Goal: Task Accomplishment & Management: Use online tool/utility

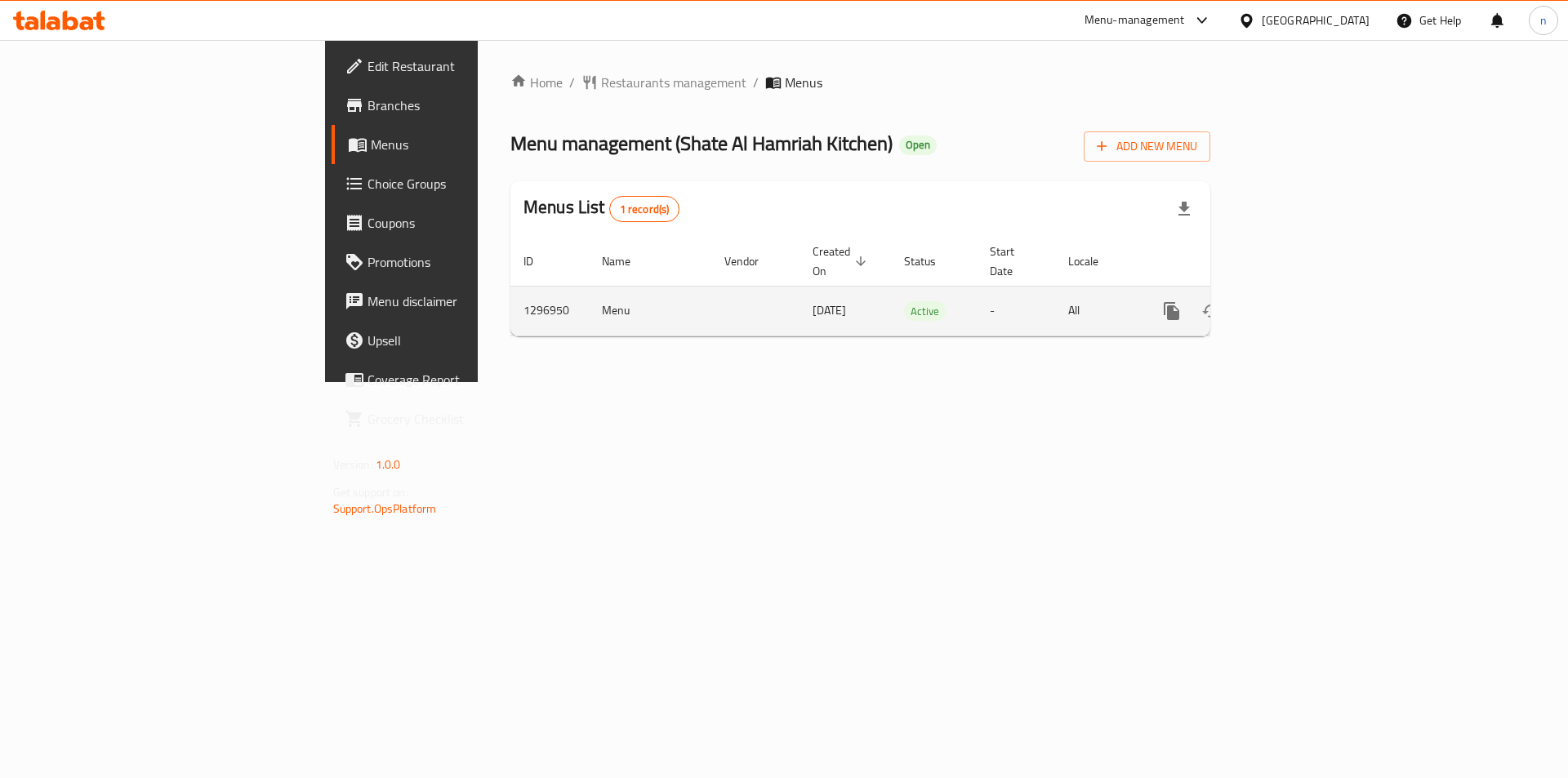
click at [1297, 304] on icon "enhanced table" at bounding box center [1289, 311] width 15 height 15
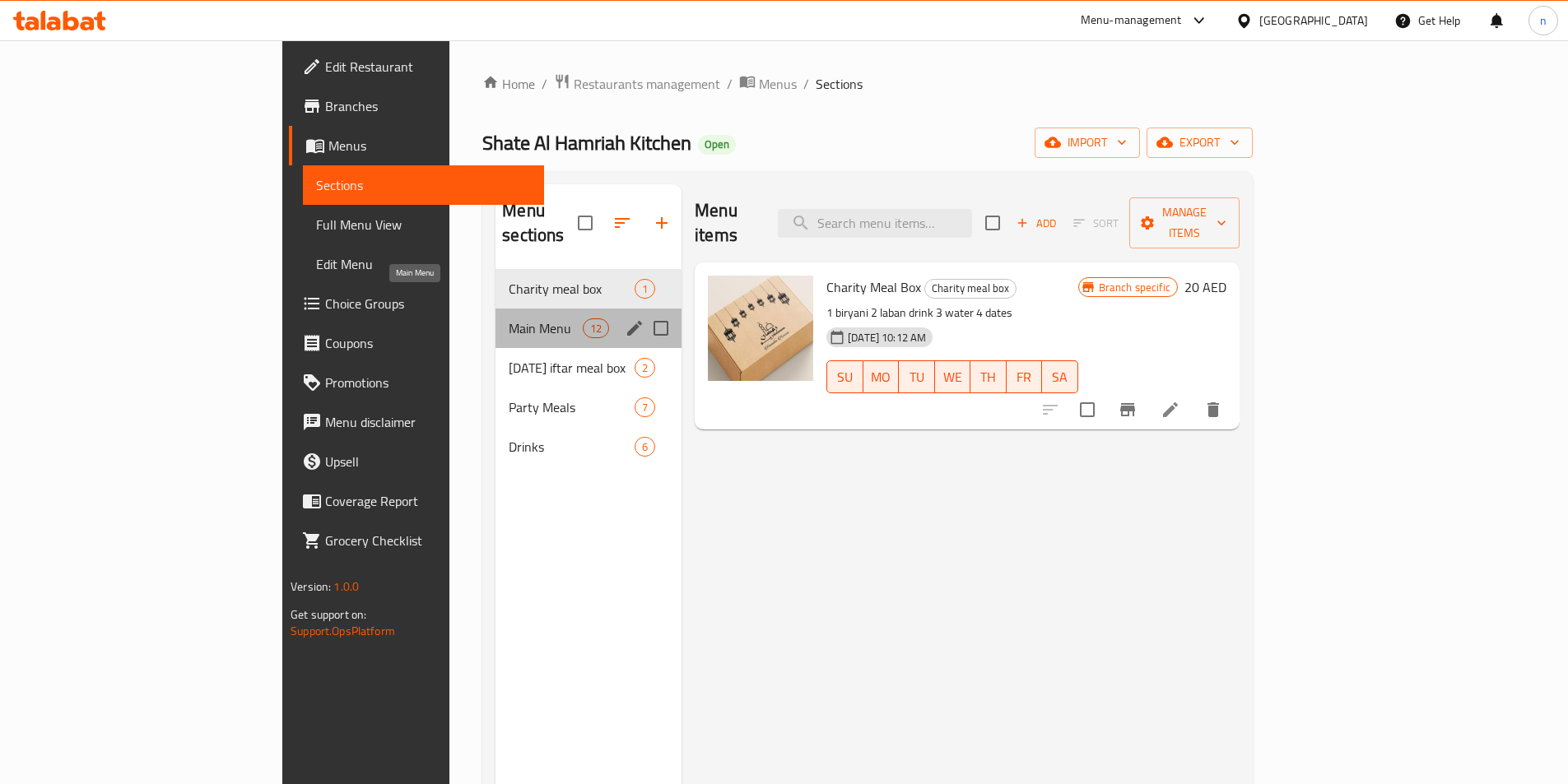
click at [508, 319] on span "Main Menu" at bounding box center [545, 328] width 74 height 20
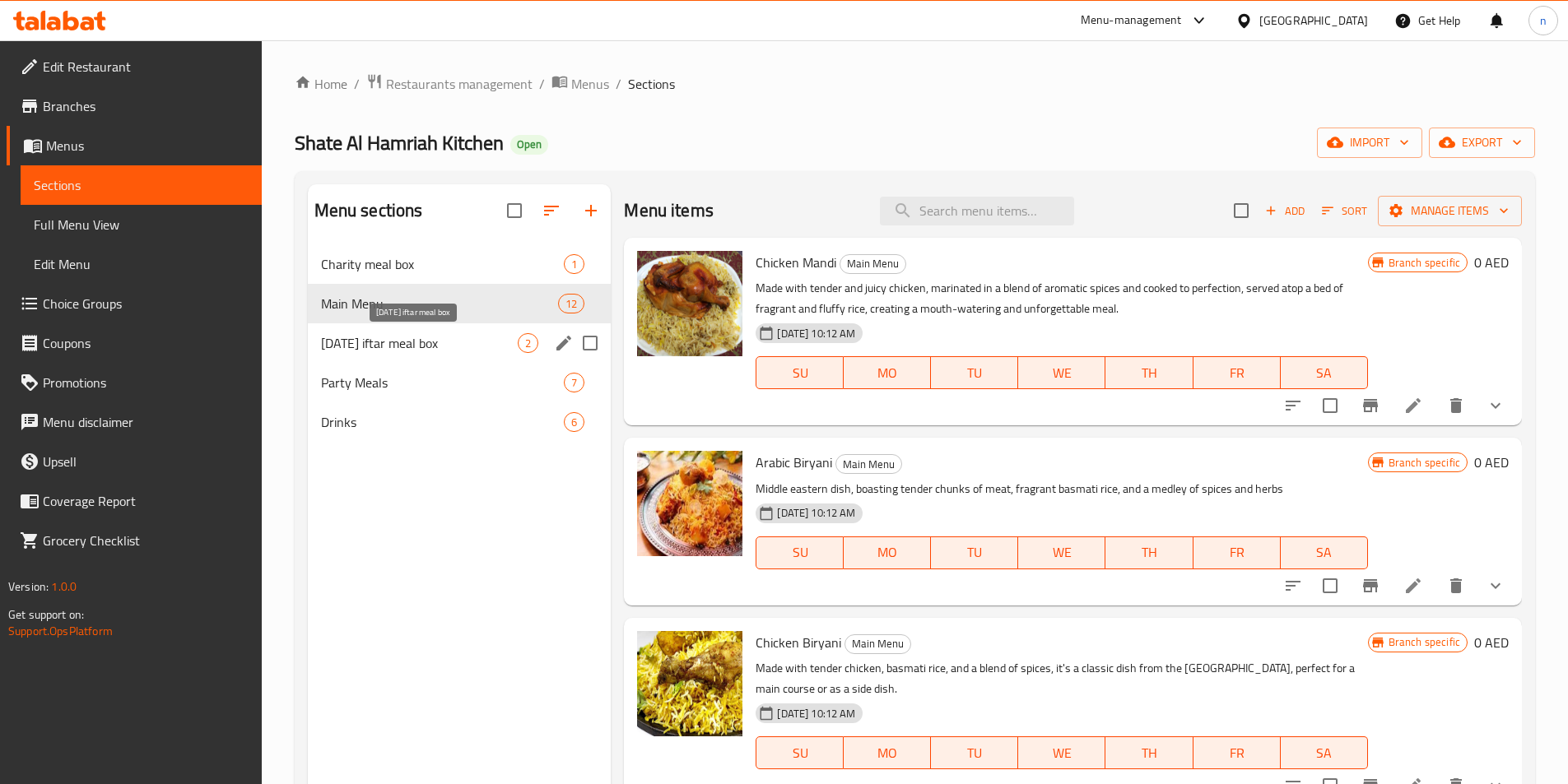
click at [455, 342] on span "[DATE] iftar meal box" at bounding box center [419, 343] width 197 height 20
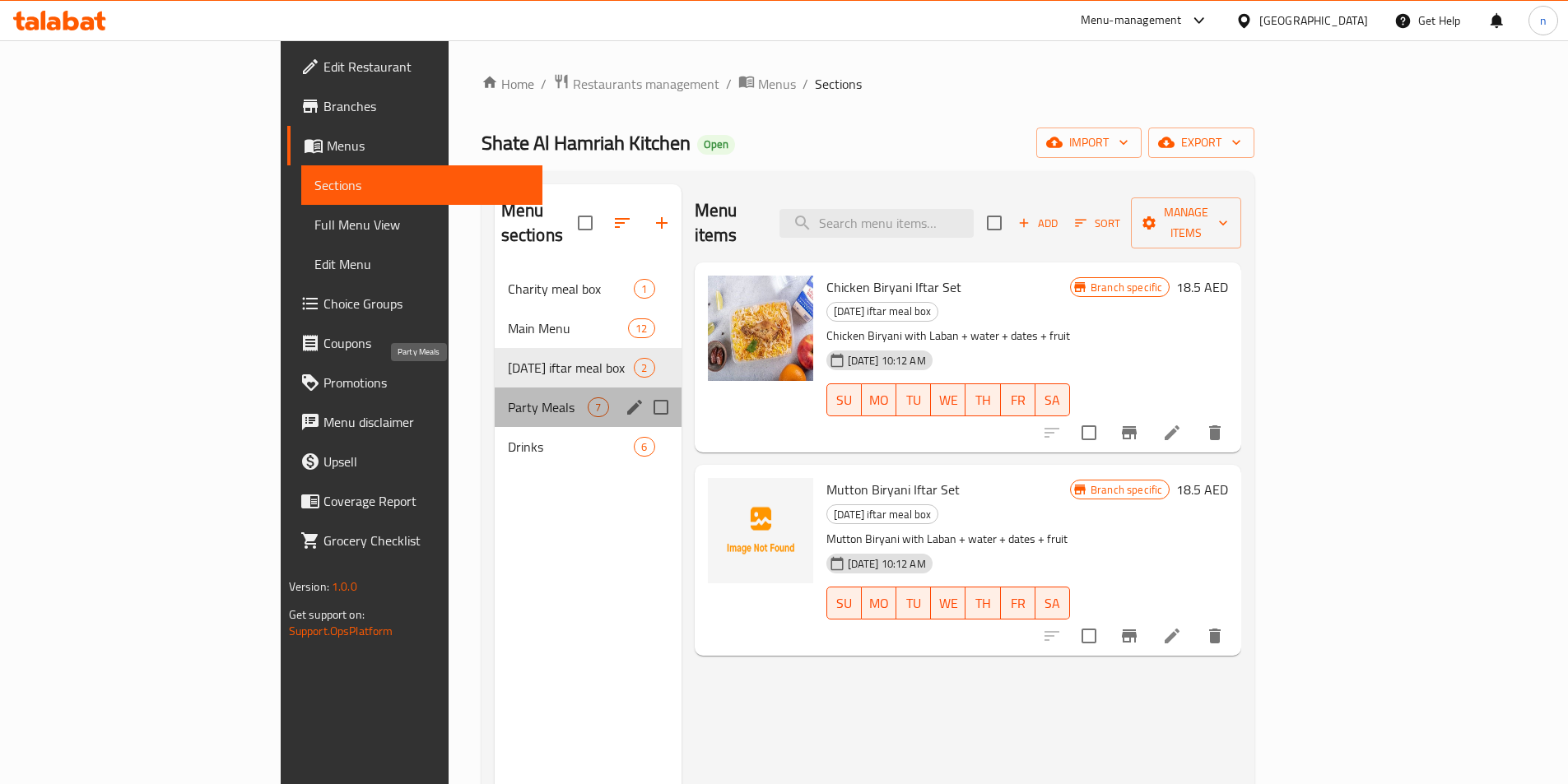
click at [508, 397] on span "Party Meals" at bounding box center [548, 407] width 80 height 20
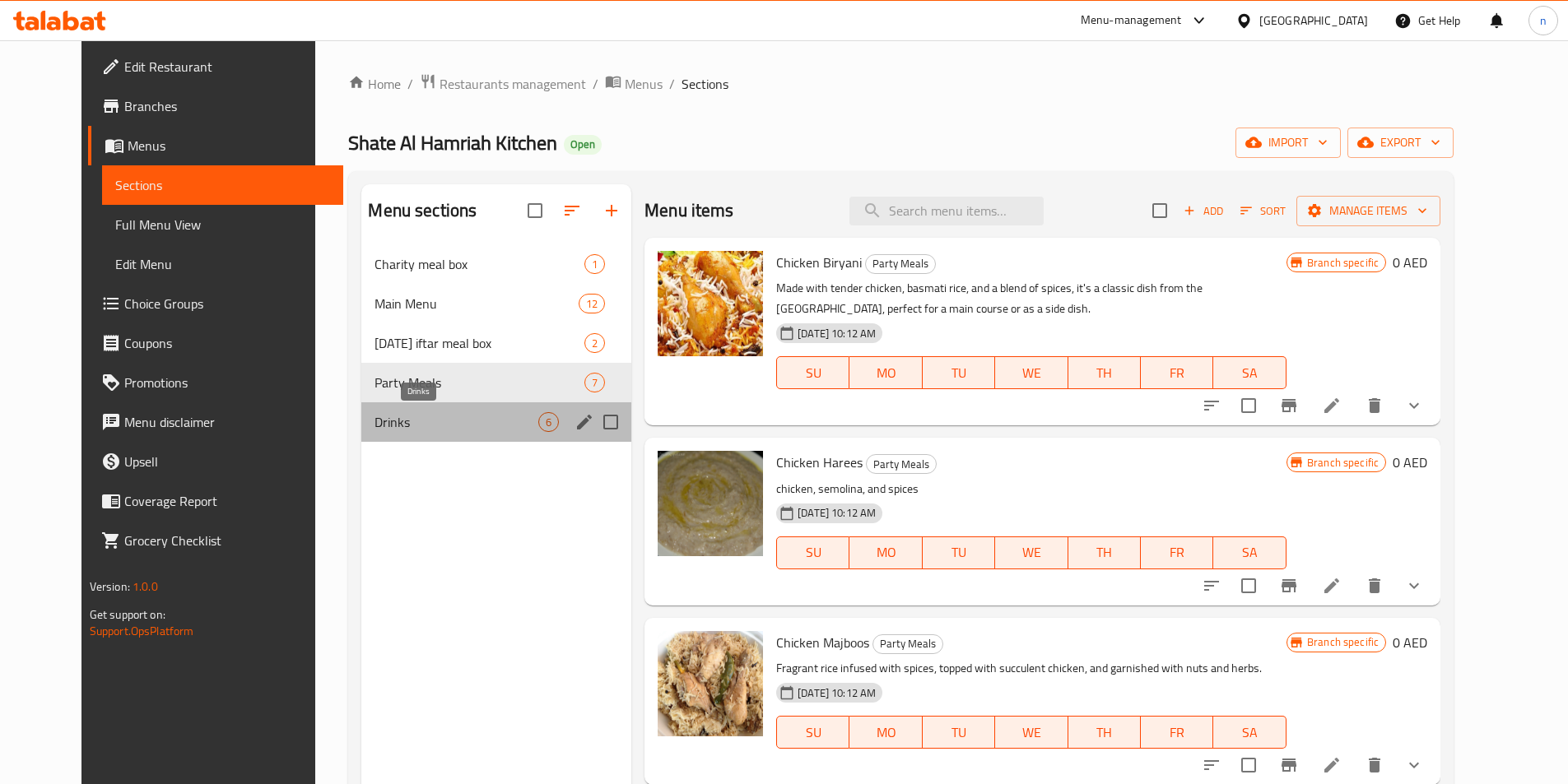
click at [432, 426] on span "Drinks" at bounding box center [457, 422] width 164 height 20
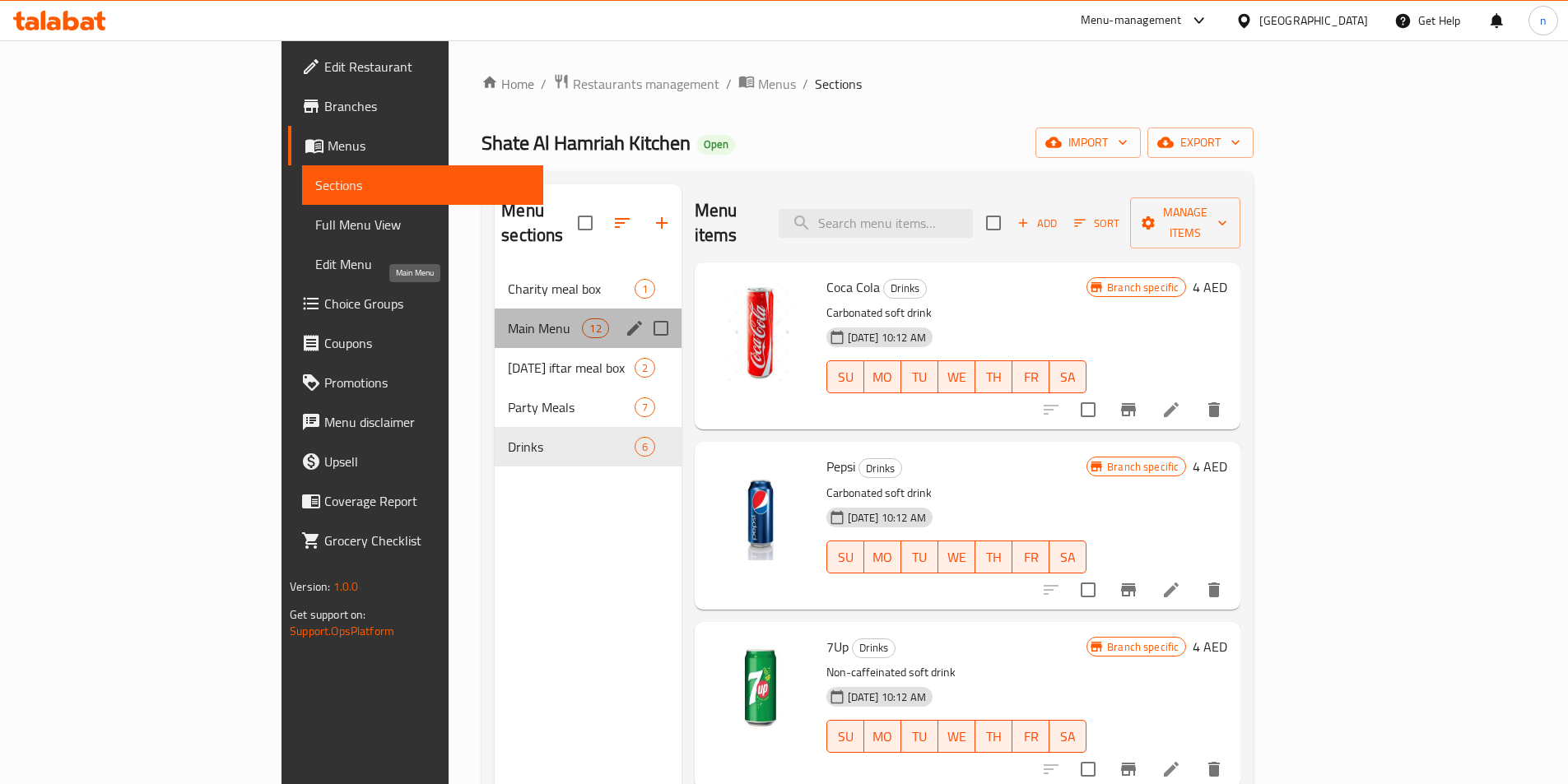
click at [508, 319] on span "Main Menu" at bounding box center [544, 328] width 74 height 20
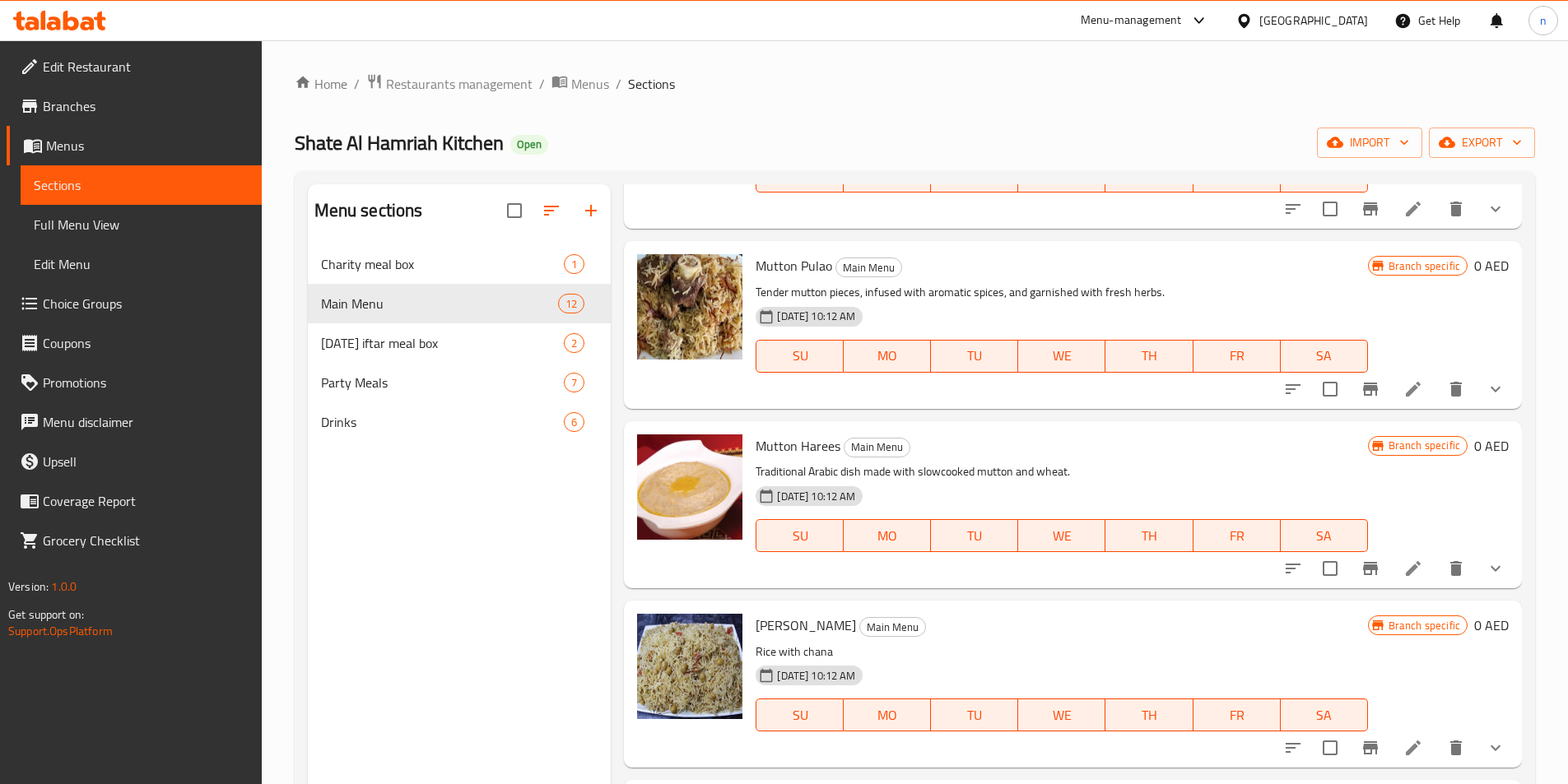
scroll to position [1475, 0]
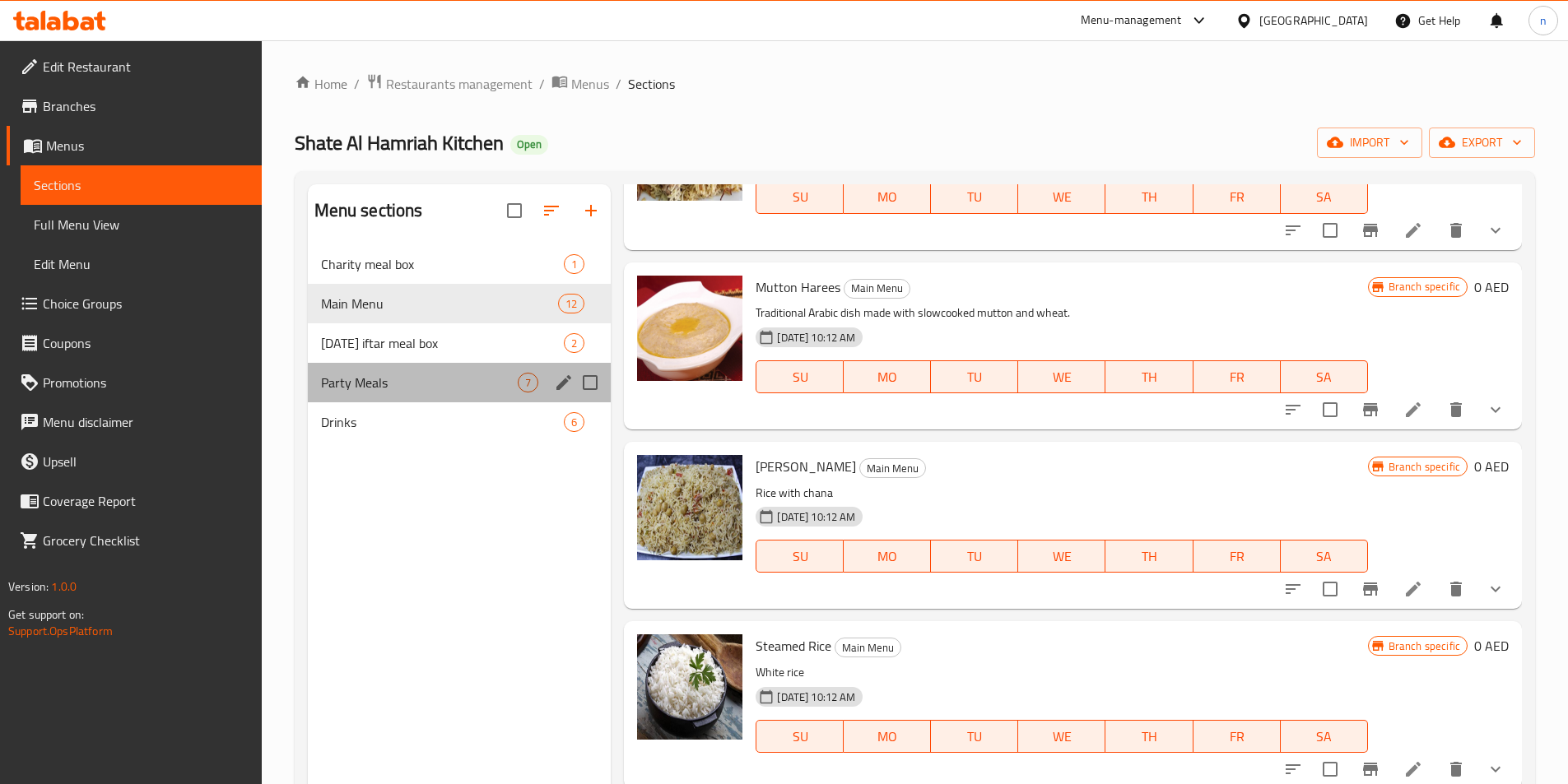
click at [384, 392] on div "Party Meals 7" at bounding box center [459, 382] width 304 height 39
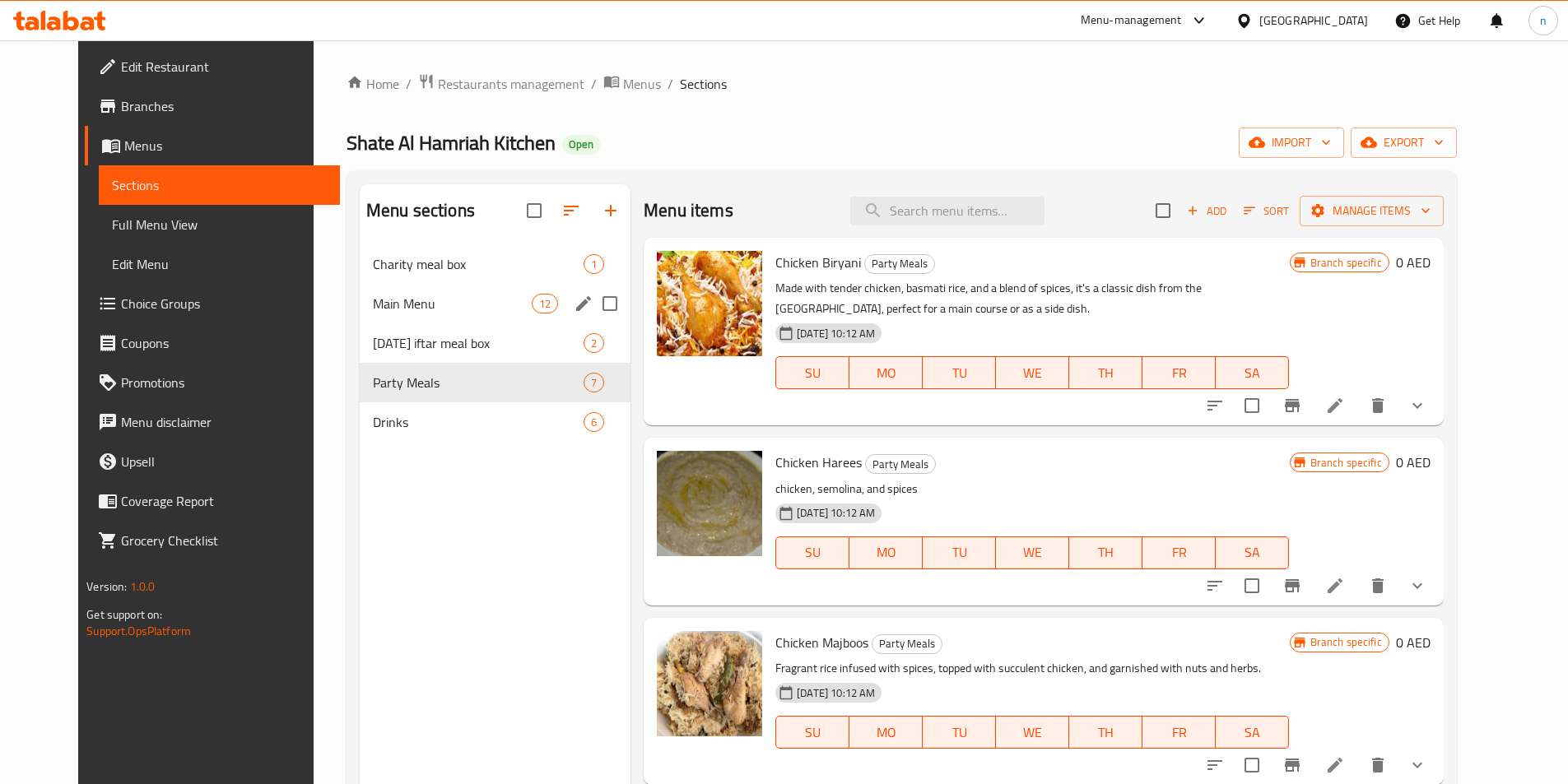
drag, startPoint x: 518, startPoint y: 312, endPoint x: 530, endPoint y: 317, distance: 13.0
click at [518, 314] on div "Main Menu 12" at bounding box center [495, 303] width 271 height 39
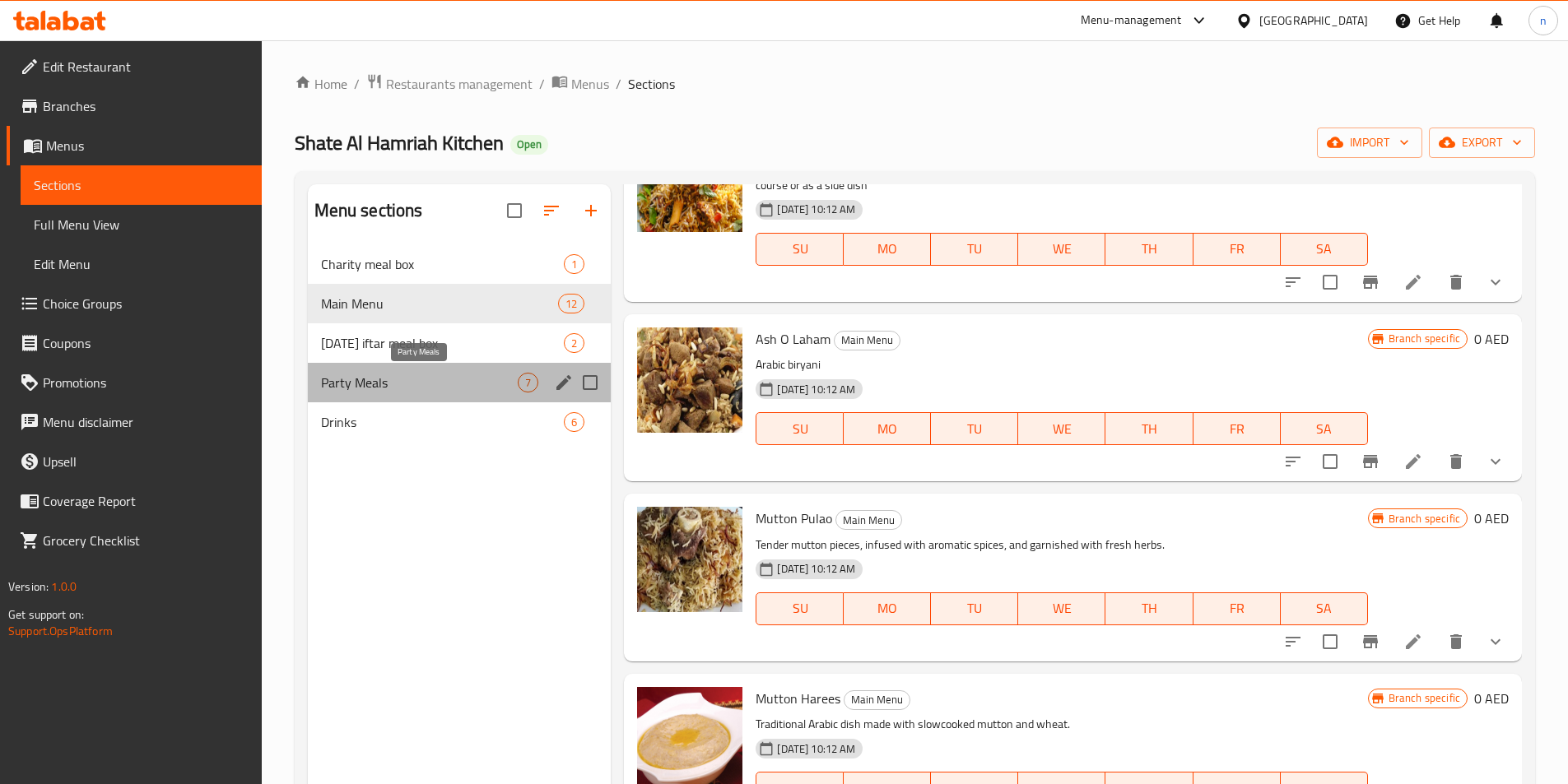
click at [464, 377] on span "Party Meals" at bounding box center [419, 382] width 197 height 20
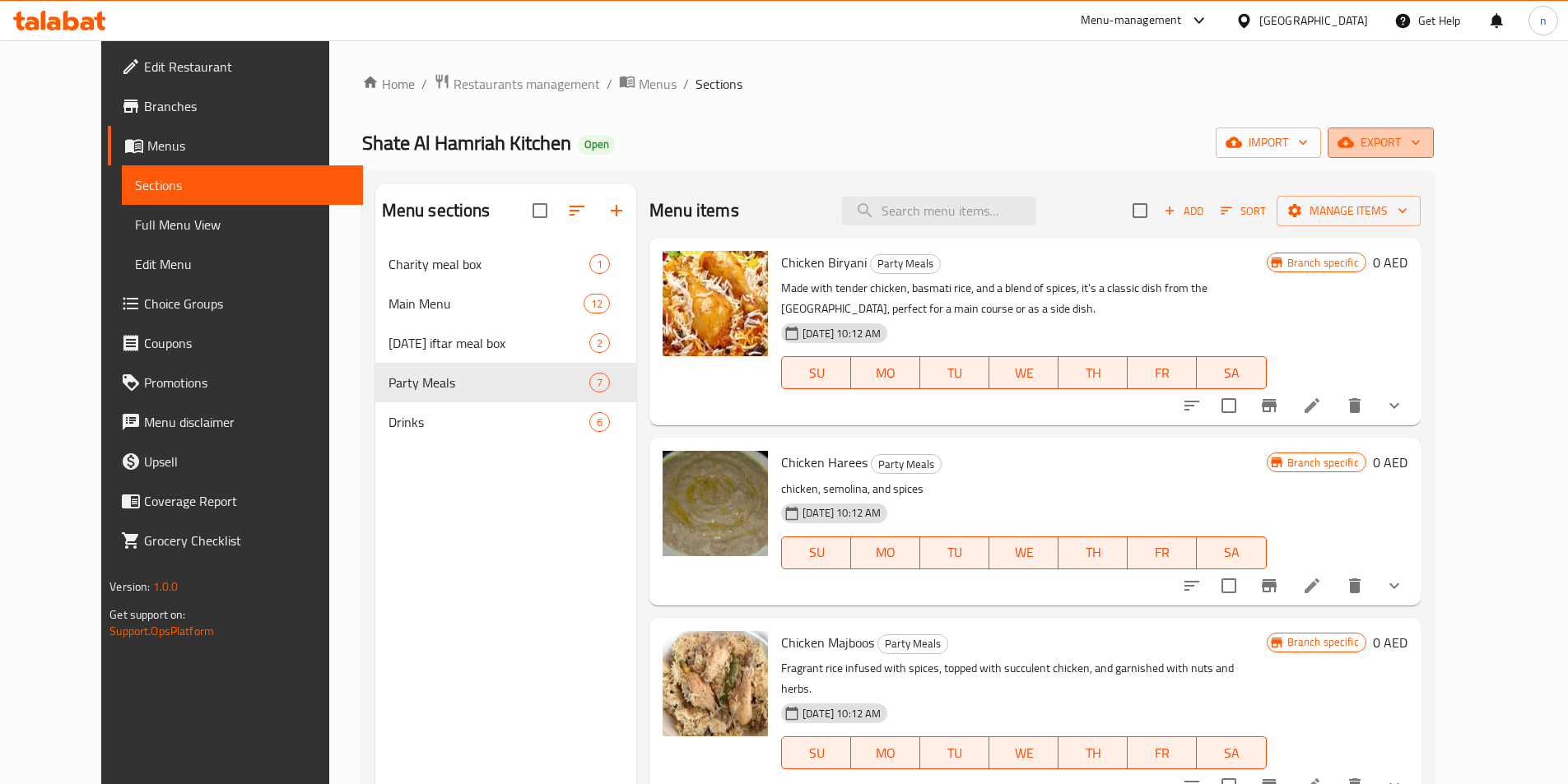
click at [1420, 141] on span "export" at bounding box center [1380, 143] width 79 height 21
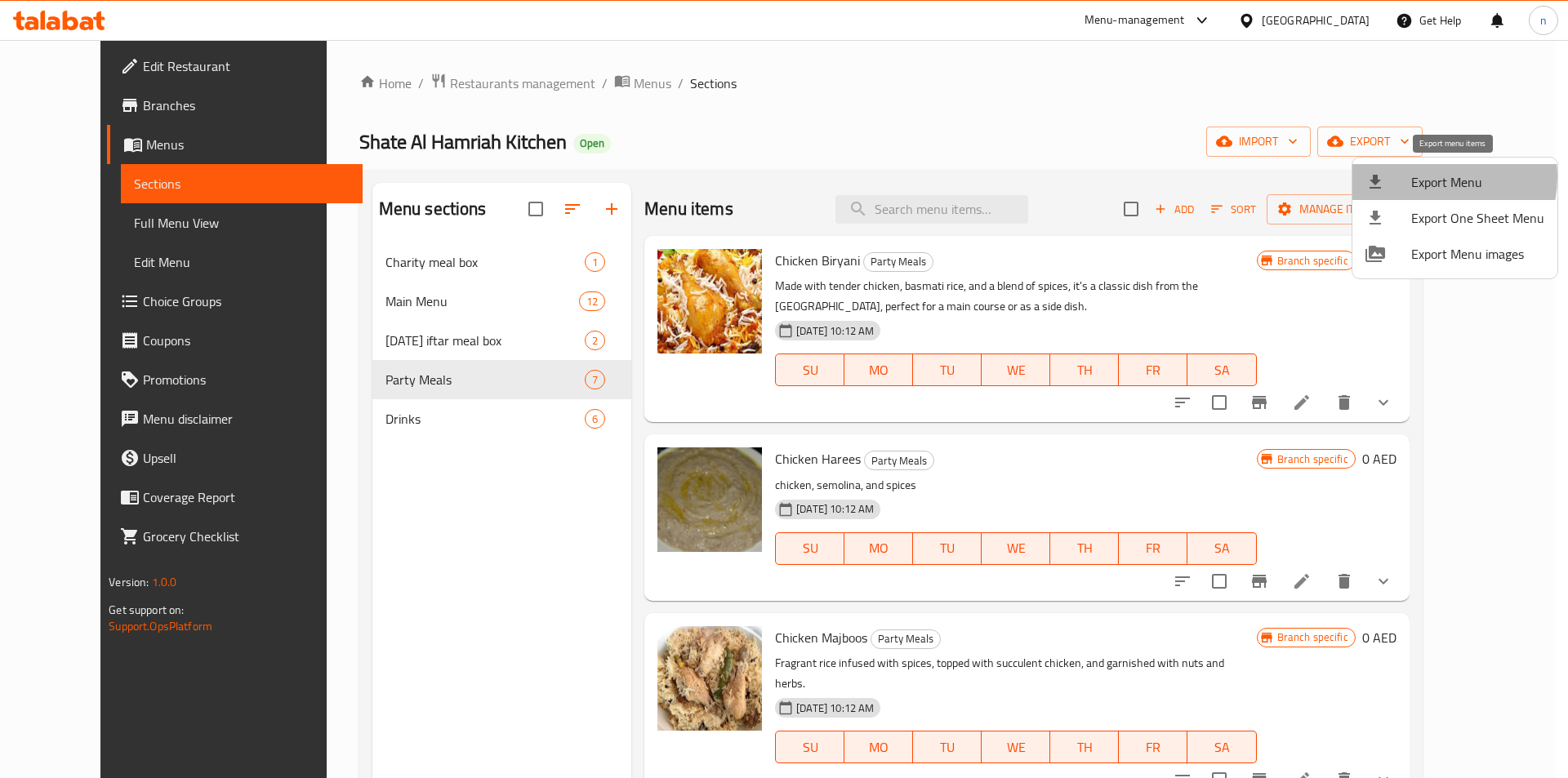
click at [1432, 177] on span "Export Menu" at bounding box center [1478, 182] width 133 height 20
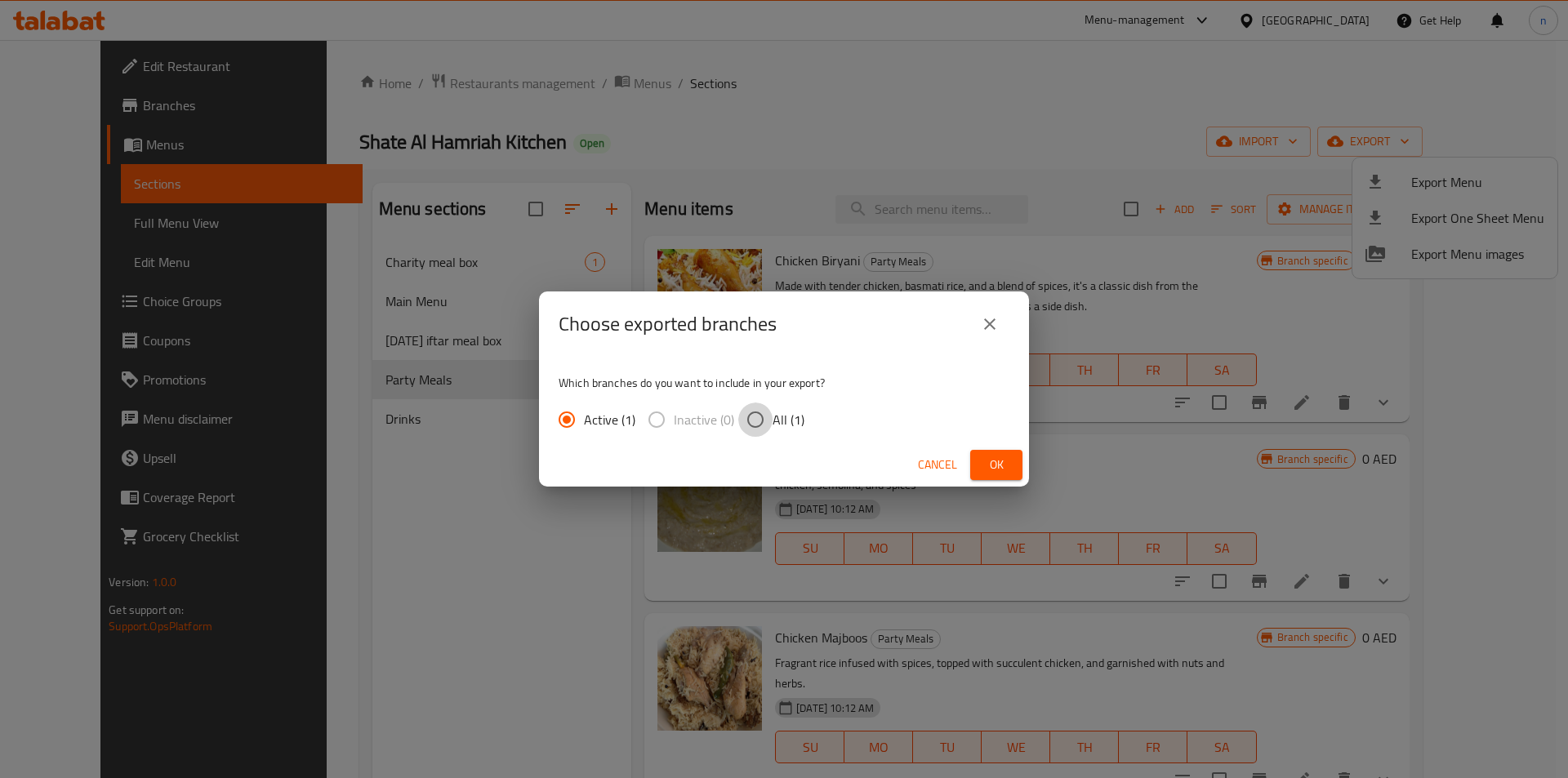
drag, startPoint x: 750, startPoint y: 424, endPoint x: 767, endPoint y: 424, distance: 17.0
click at [752, 424] on input "All (1)" at bounding box center [756, 420] width 35 height 35
radio input "true"
click at [984, 467] on span "Ok" at bounding box center [997, 465] width 26 height 21
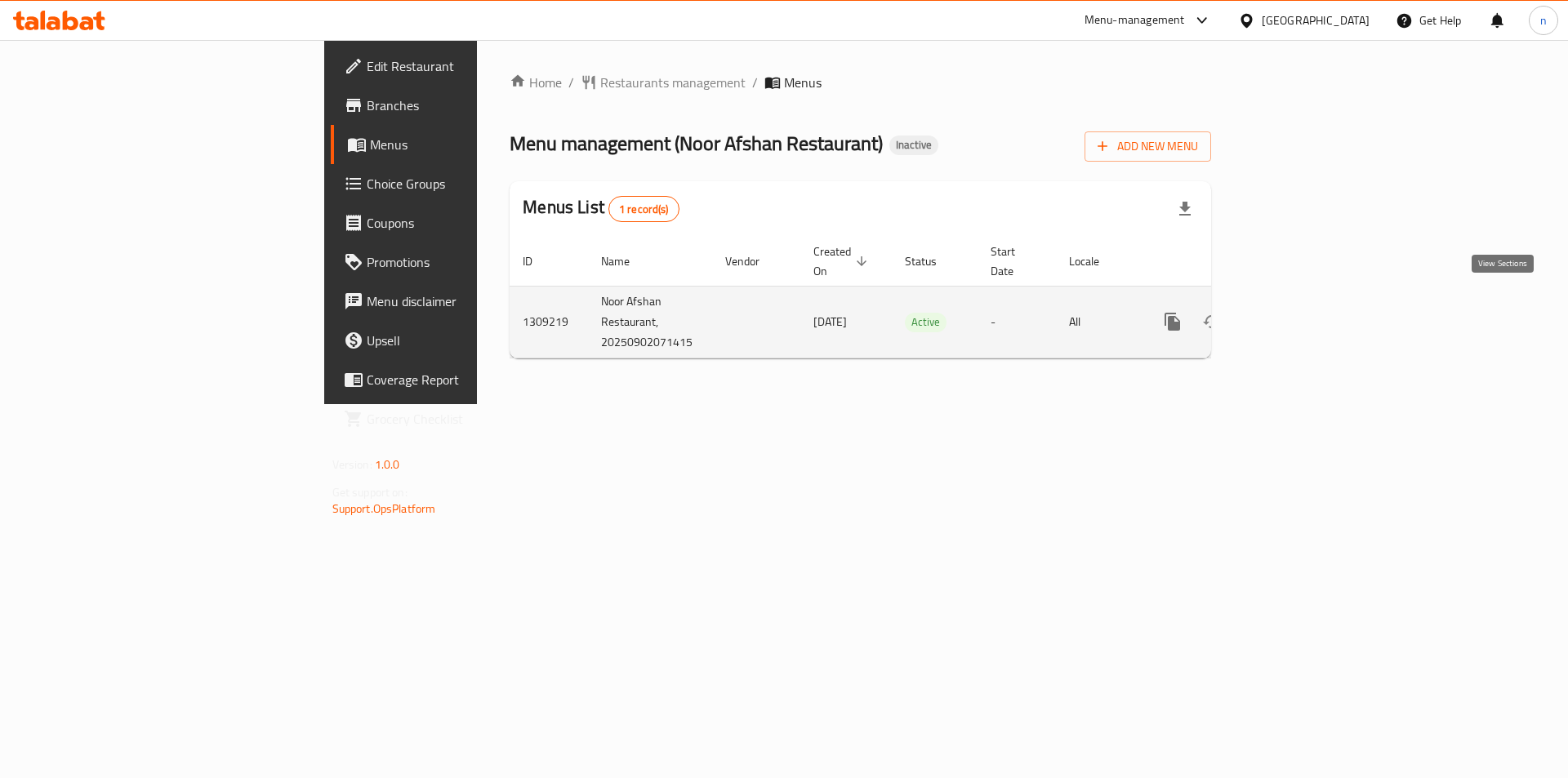
click at [1310, 310] on link "enhanced table" at bounding box center [1290, 321] width 39 height 39
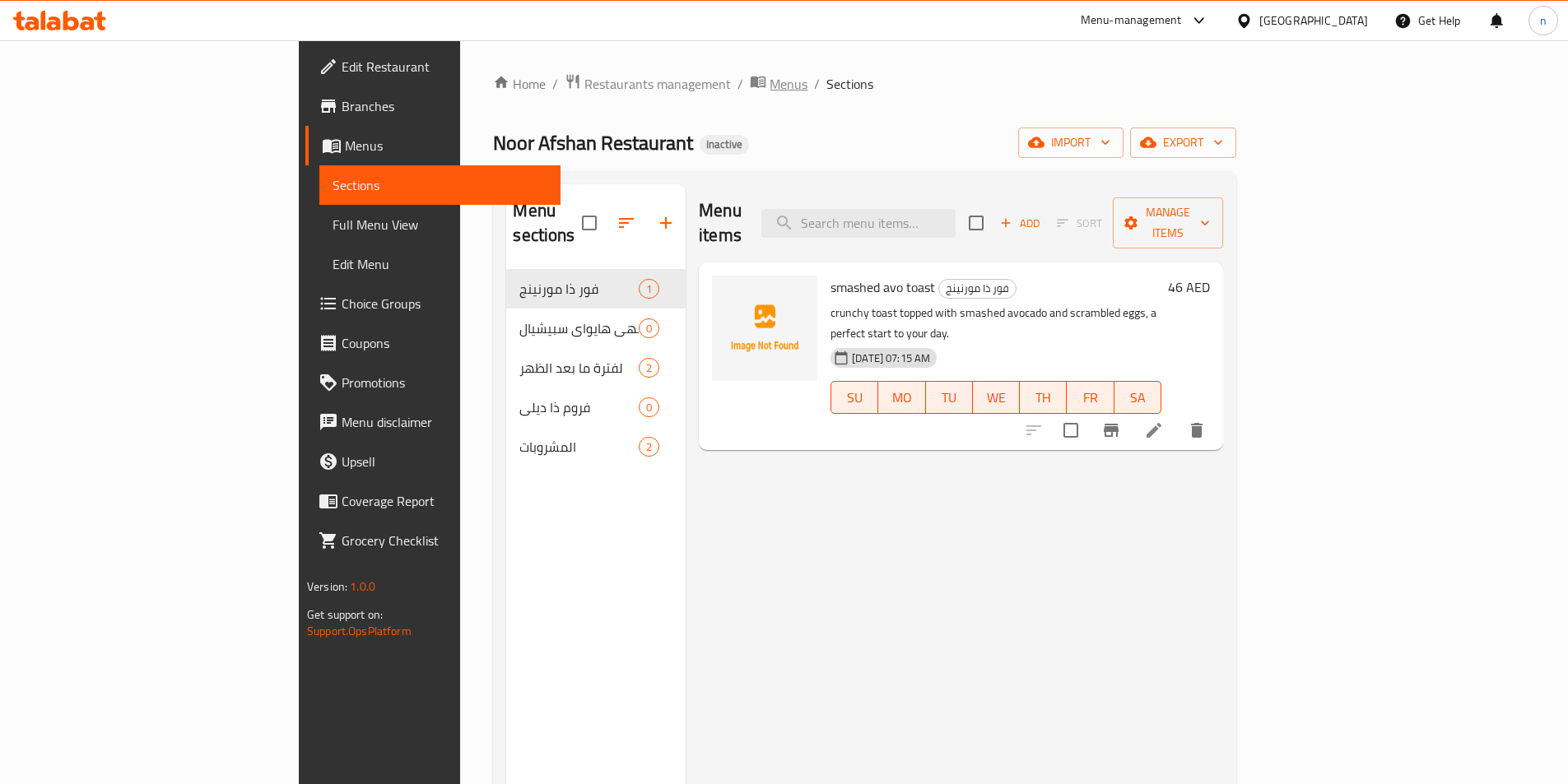
click at [770, 83] on span "Menus" at bounding box center [788, 84] width 38 height 20
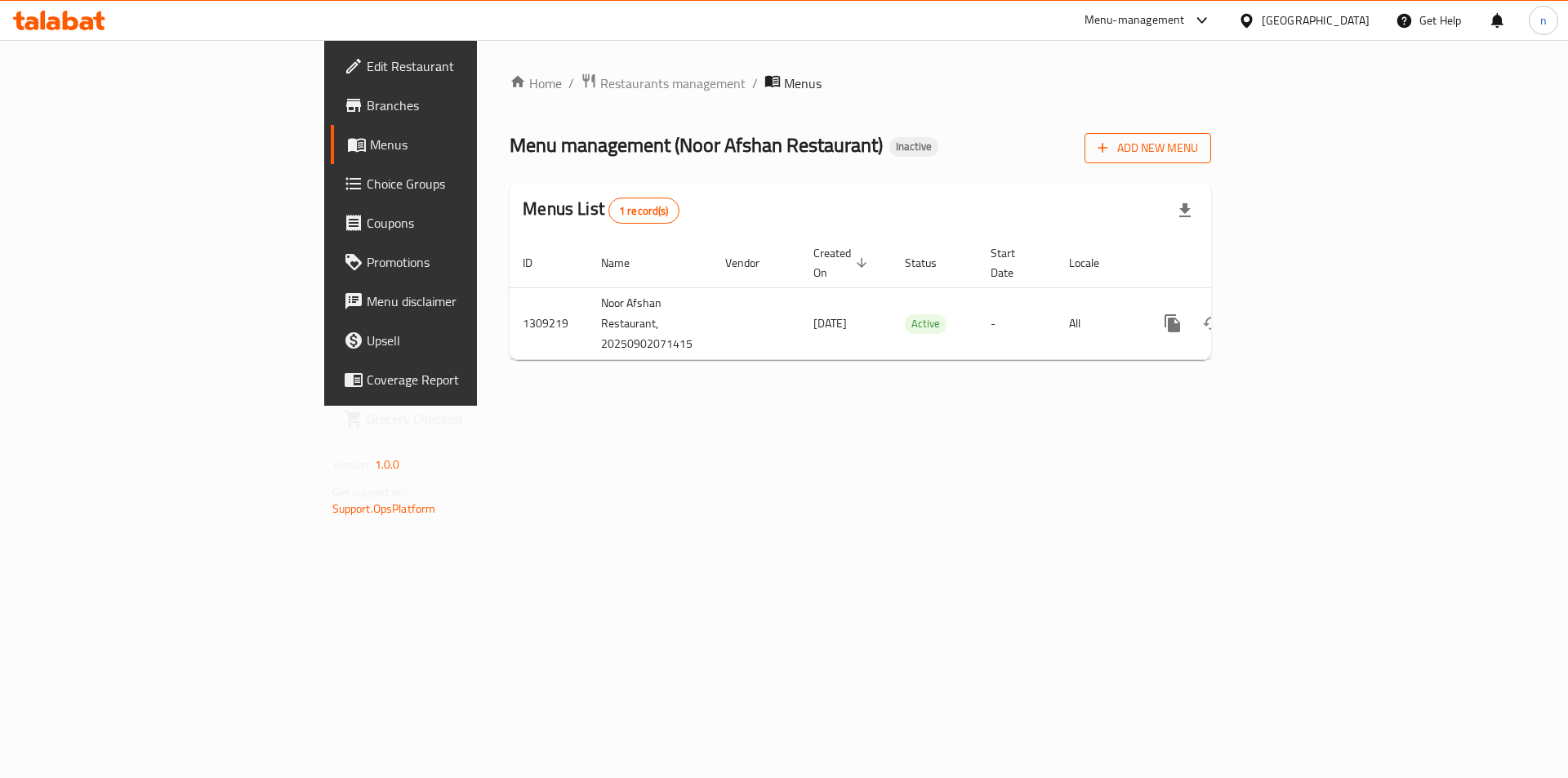
click at [1198, 154] on span "Add New Menu" at bounding box center [1148, 148] width 101 height 21
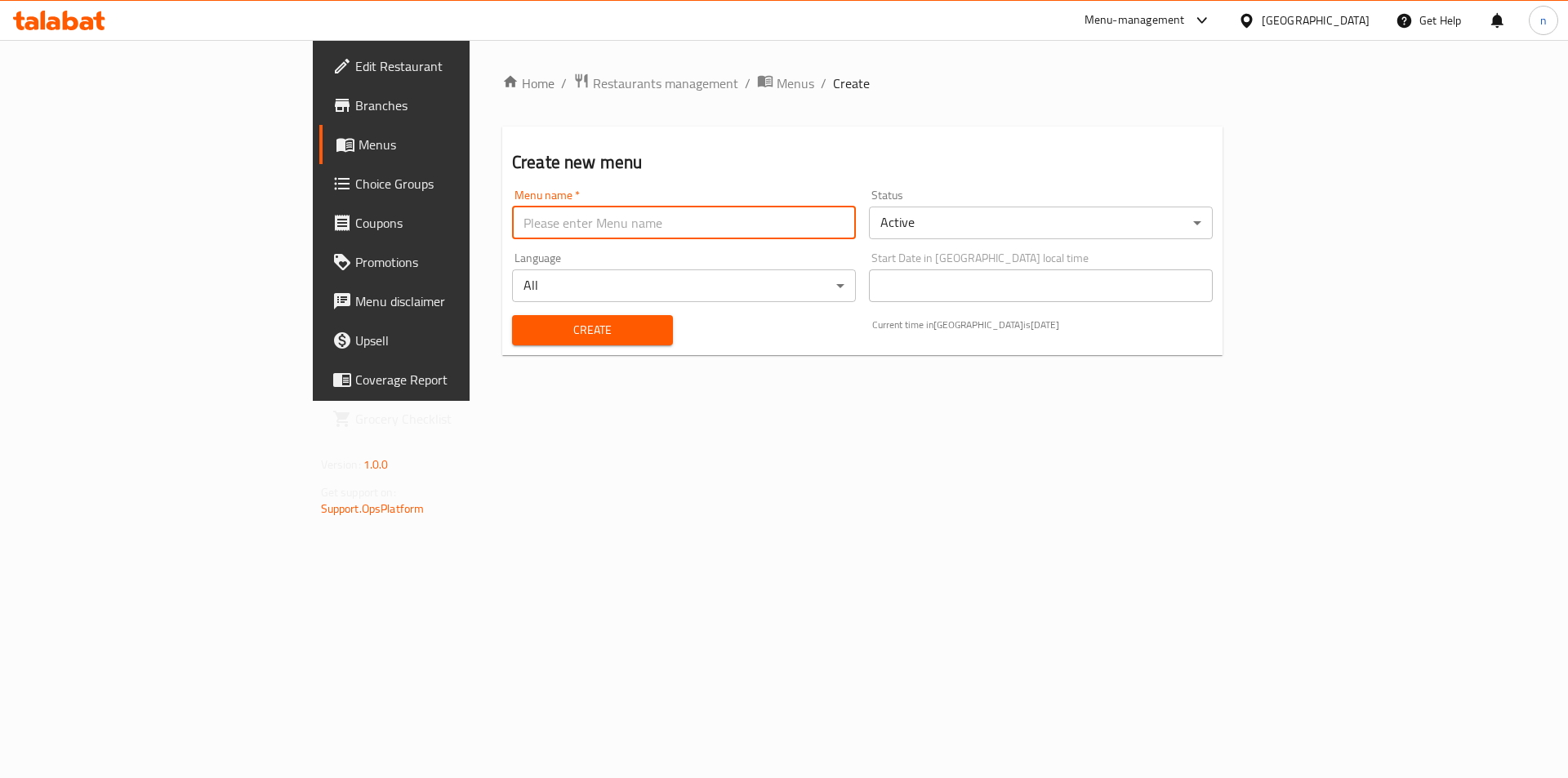
click at [512, 221] on input "text" at bounding box center [684, 223] width 344 height 33
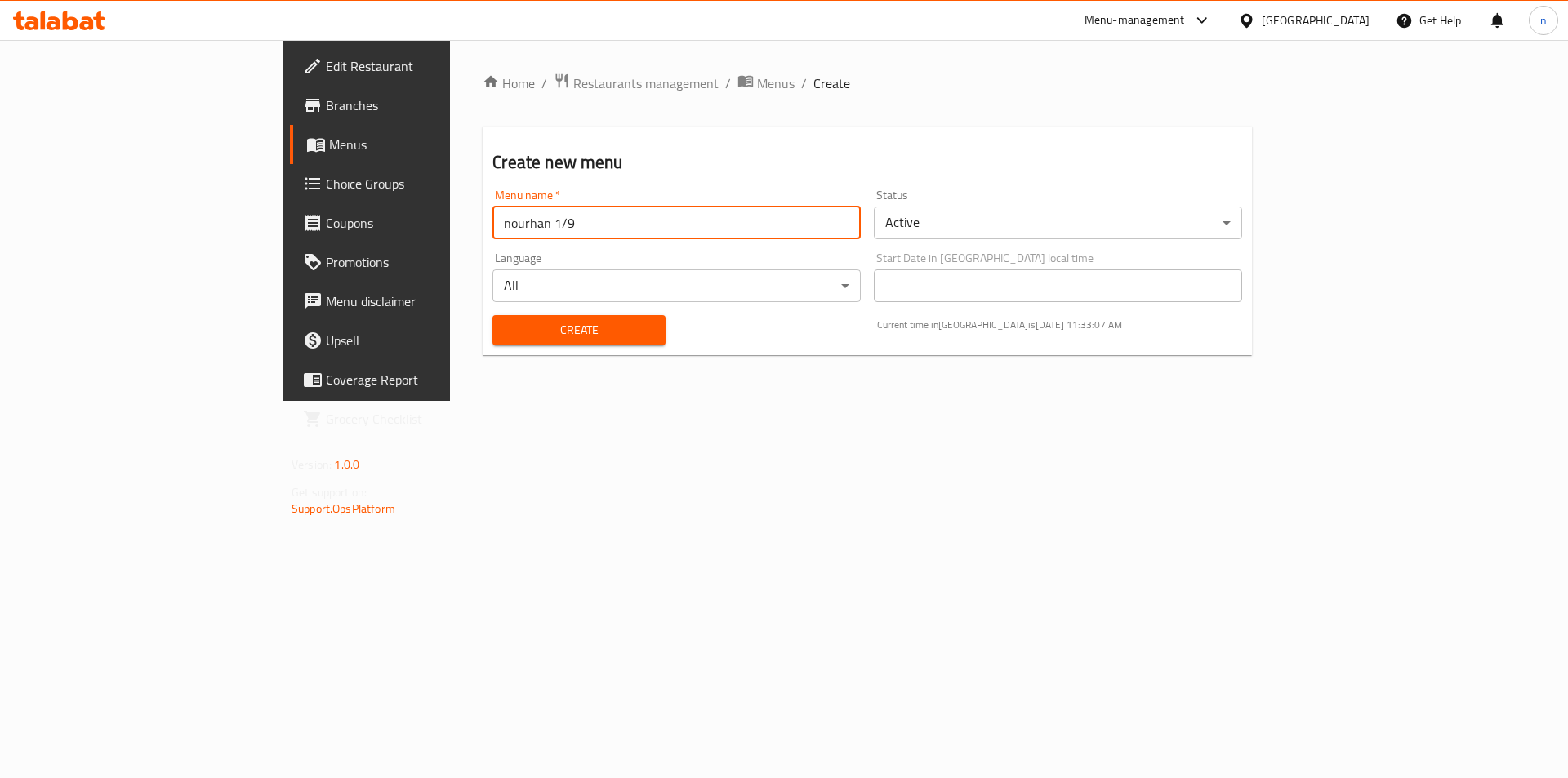
click at [492, 225] on input "nourhan 1/9" at bounding box center [676, 223] width 368 height 33
type input "nourhan 2/9"
click at [492, 344] on button "Create" at bounding box center [578, 330] width 172 height 30
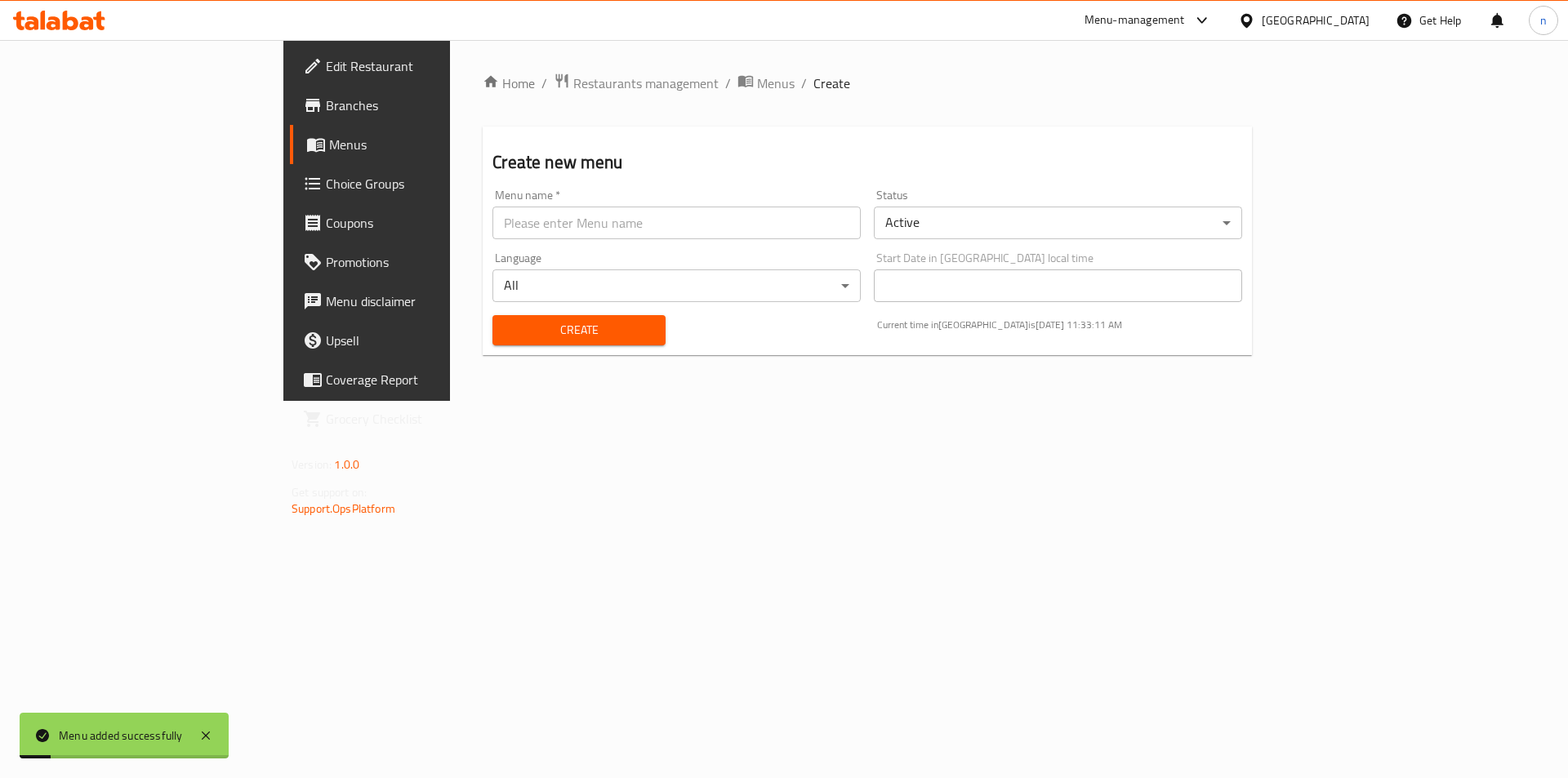
click at [582, 70] on div "Home / Restaurants management / Menus / Create Create new menu Menu name   * Me…" at bounding box center [867, 220] width 835 height 360
click at [758, 83] on span "Menus" at bounding box center [776, 83] width 37 height 20
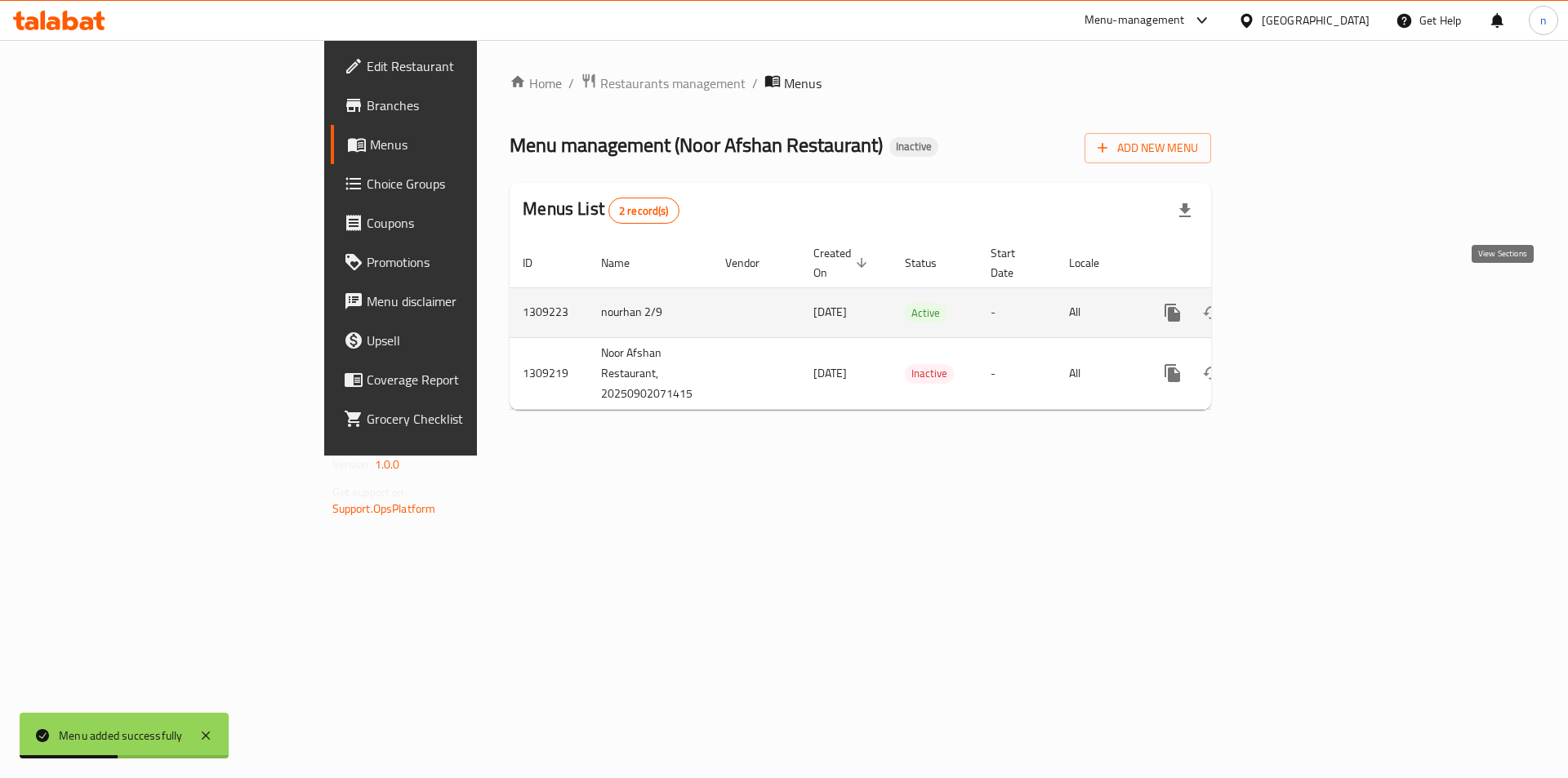
click at [1300, 303] on icon "enhanced table" at bounding box center [1291, 313] width 20 height 20
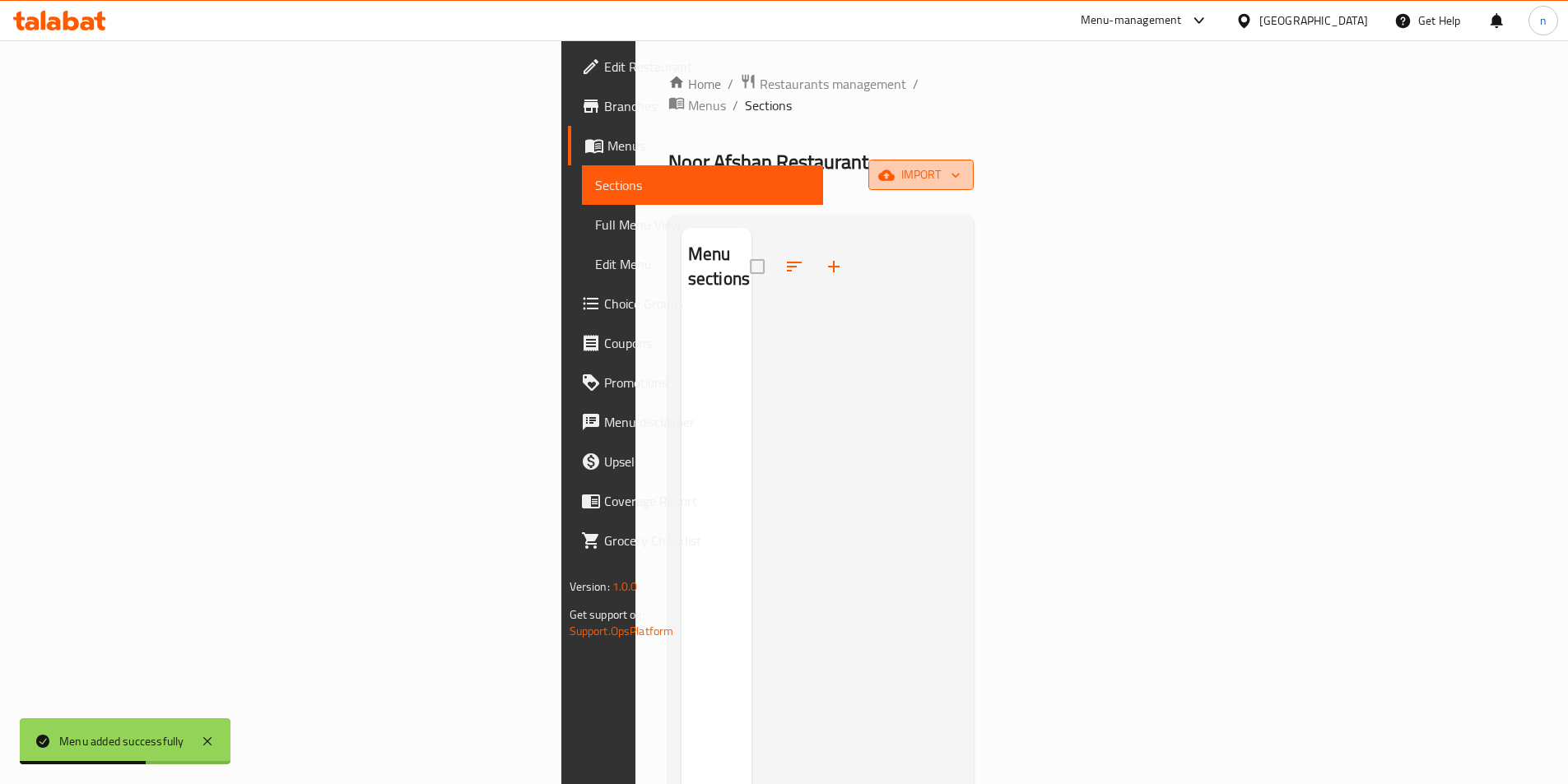
click at [974, 160] on button "import" at bounding box center [921, 175] width 106 height 31
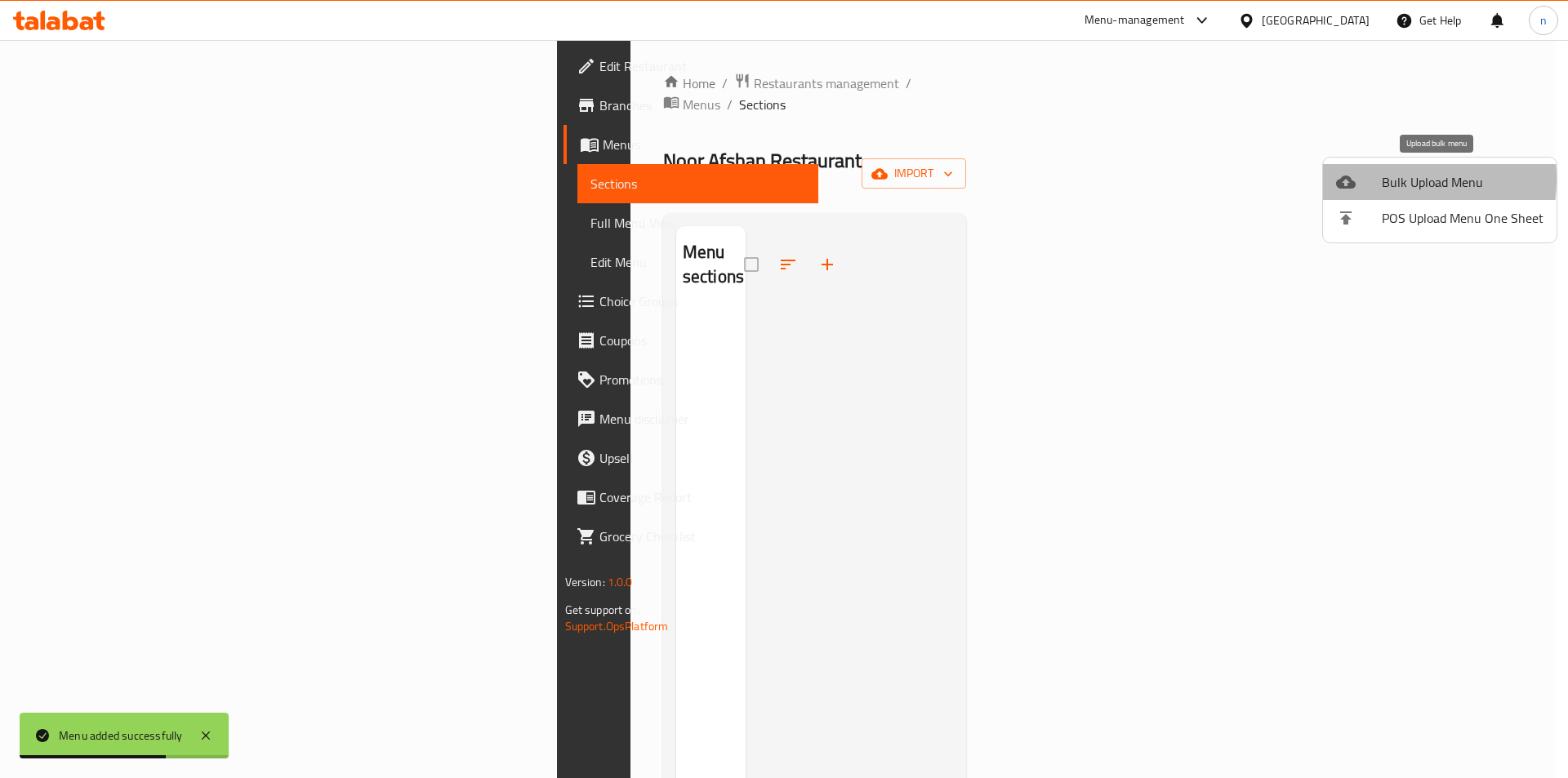
click at [1373, 178] on div at bounding box center [1359, 182] width 46 height 20
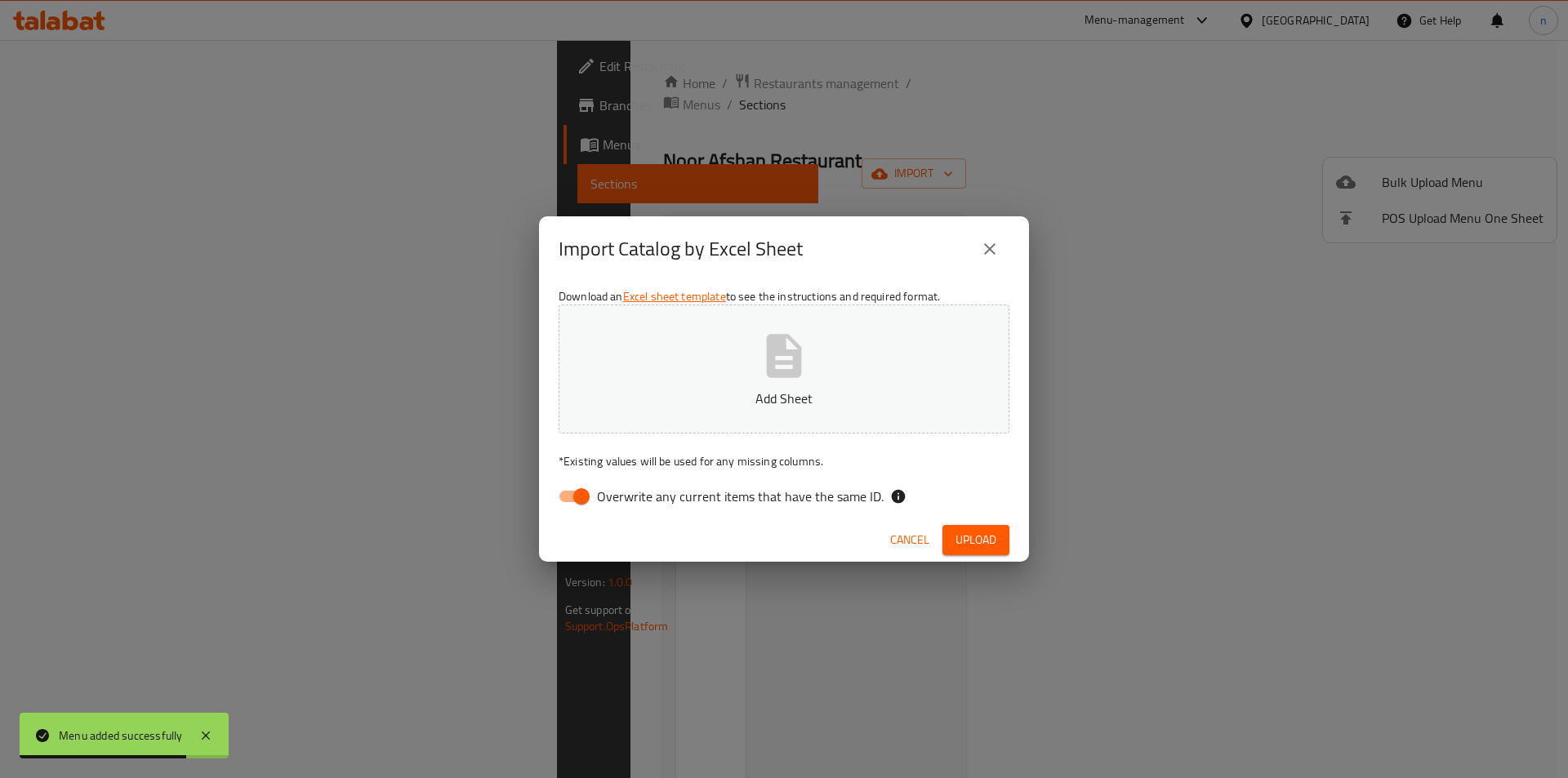
click at [565, 492] on input "Overwrite any current items that have the same ID." at bounding box center [581, 496] width 93 height 31
checkbox input "false"
click at [733, 386] on button "Add Sheet" at bounding box center [784, 368] width 451 height 129
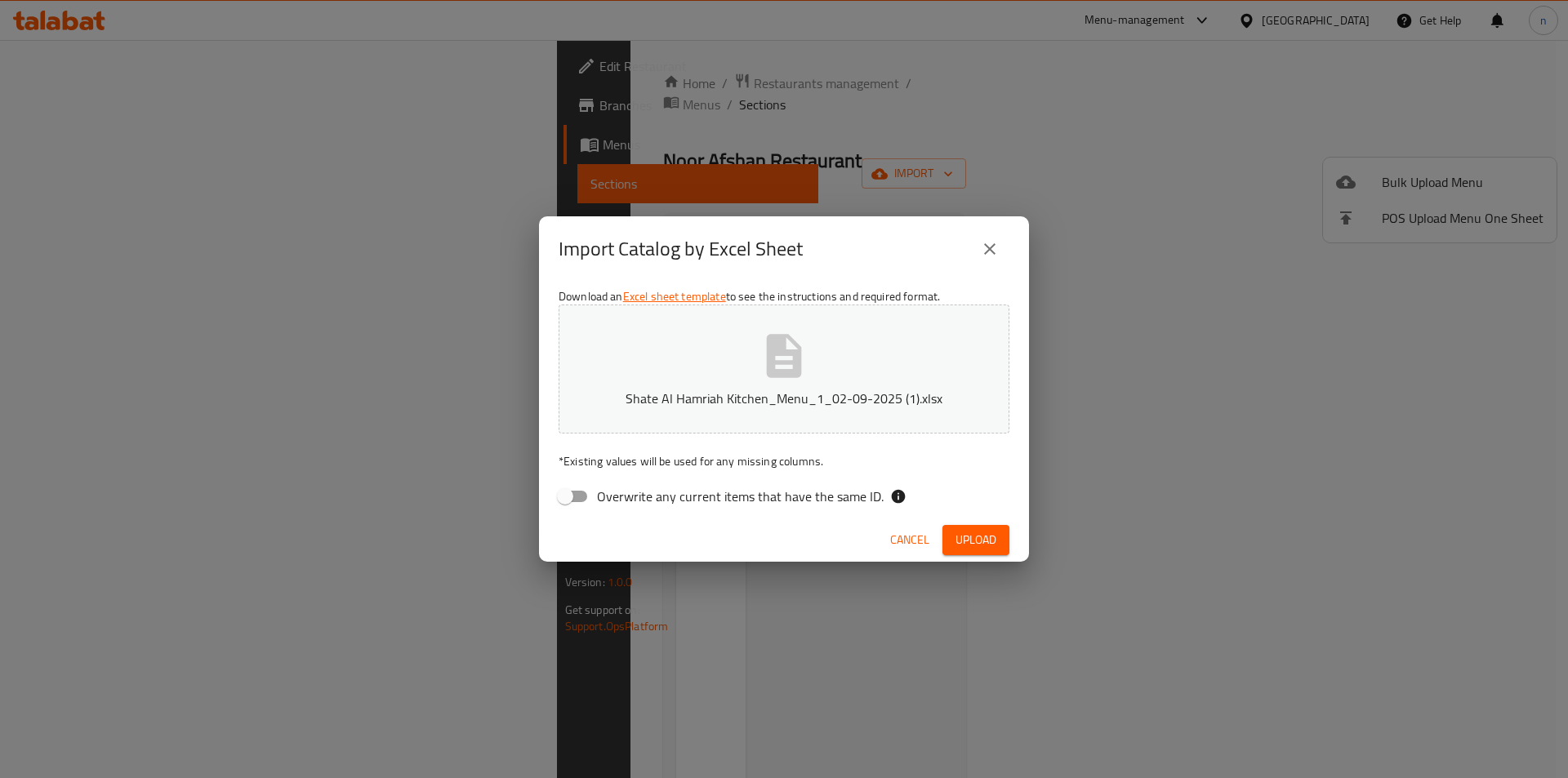
click at [986, 536] on span "Upload" at bounding box center [975, 541] width 41 height 21
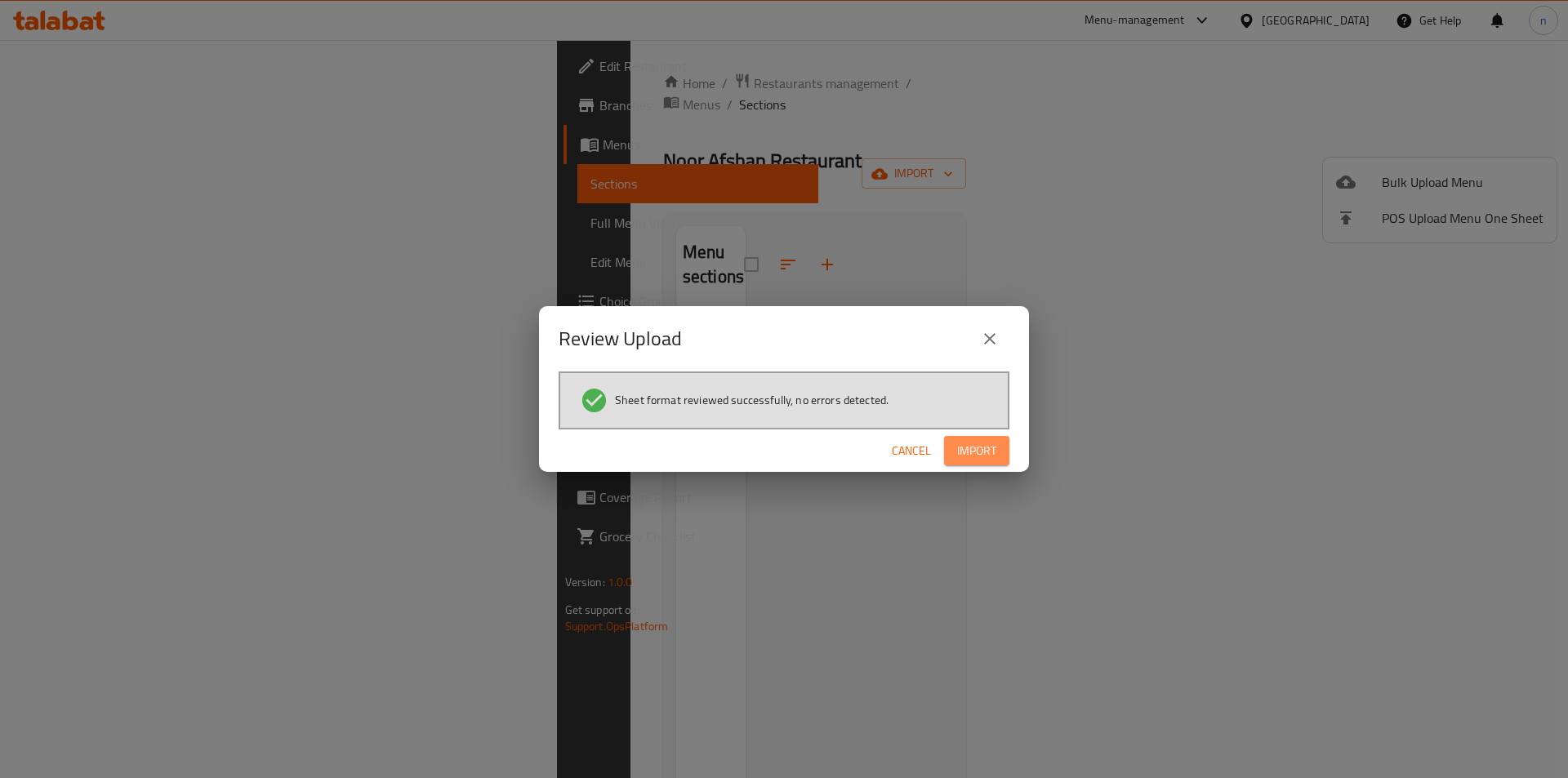
click at [977, 464] on button "Import" at bounding box center [976, 451] width 65 height 30
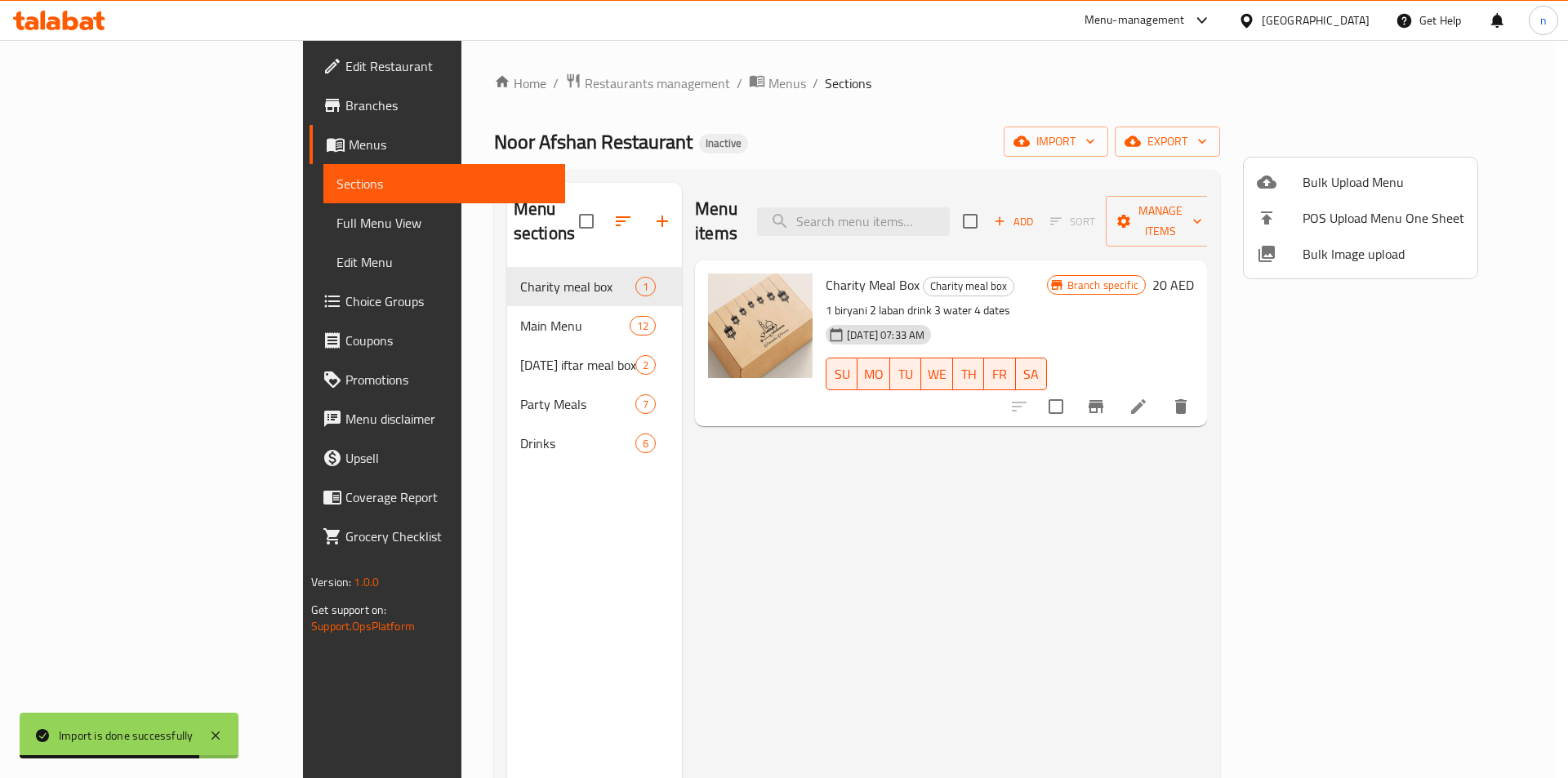
click at [96, 227] on div at bounding box center [784, 389] width 1568 height 778
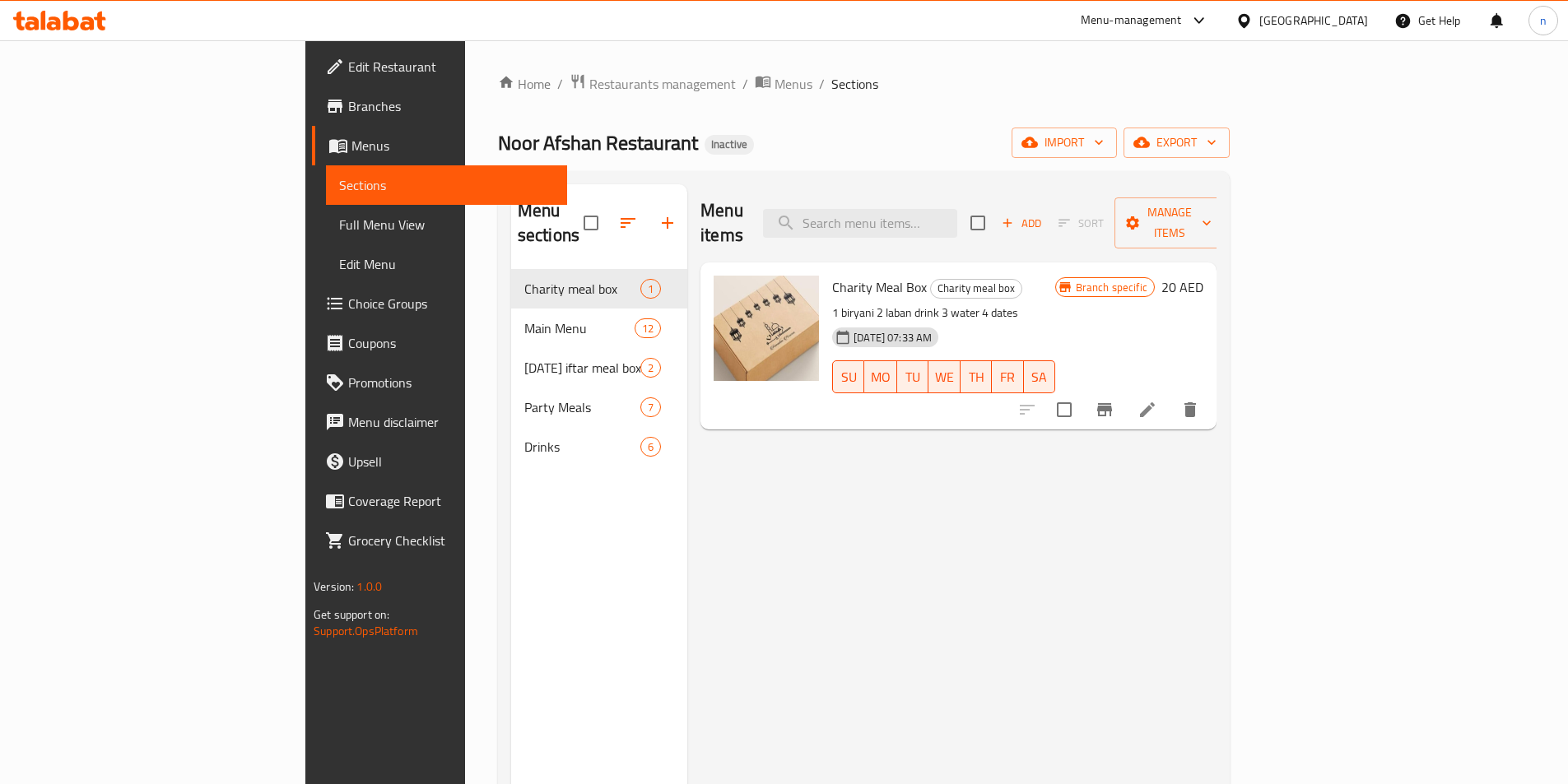
click at [339, 221] on span "Full Menu View" at bounding box center [446, 224] width 215 height 20
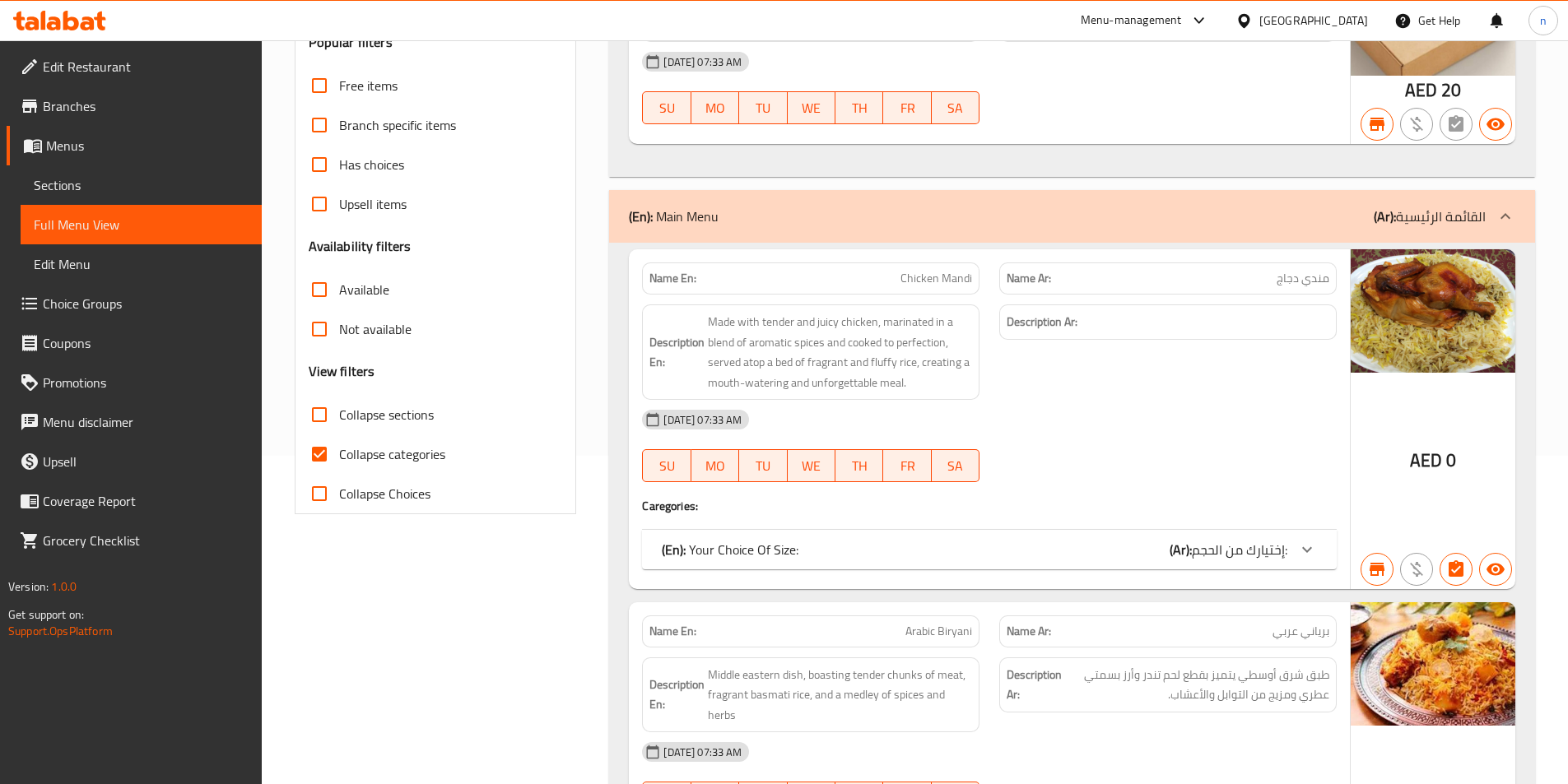
scroll to position [329, 0]
click at [318, 449] on input "Collapse categories" at bounding box center [319, 453] width 39 height 39
checkbox input "false"
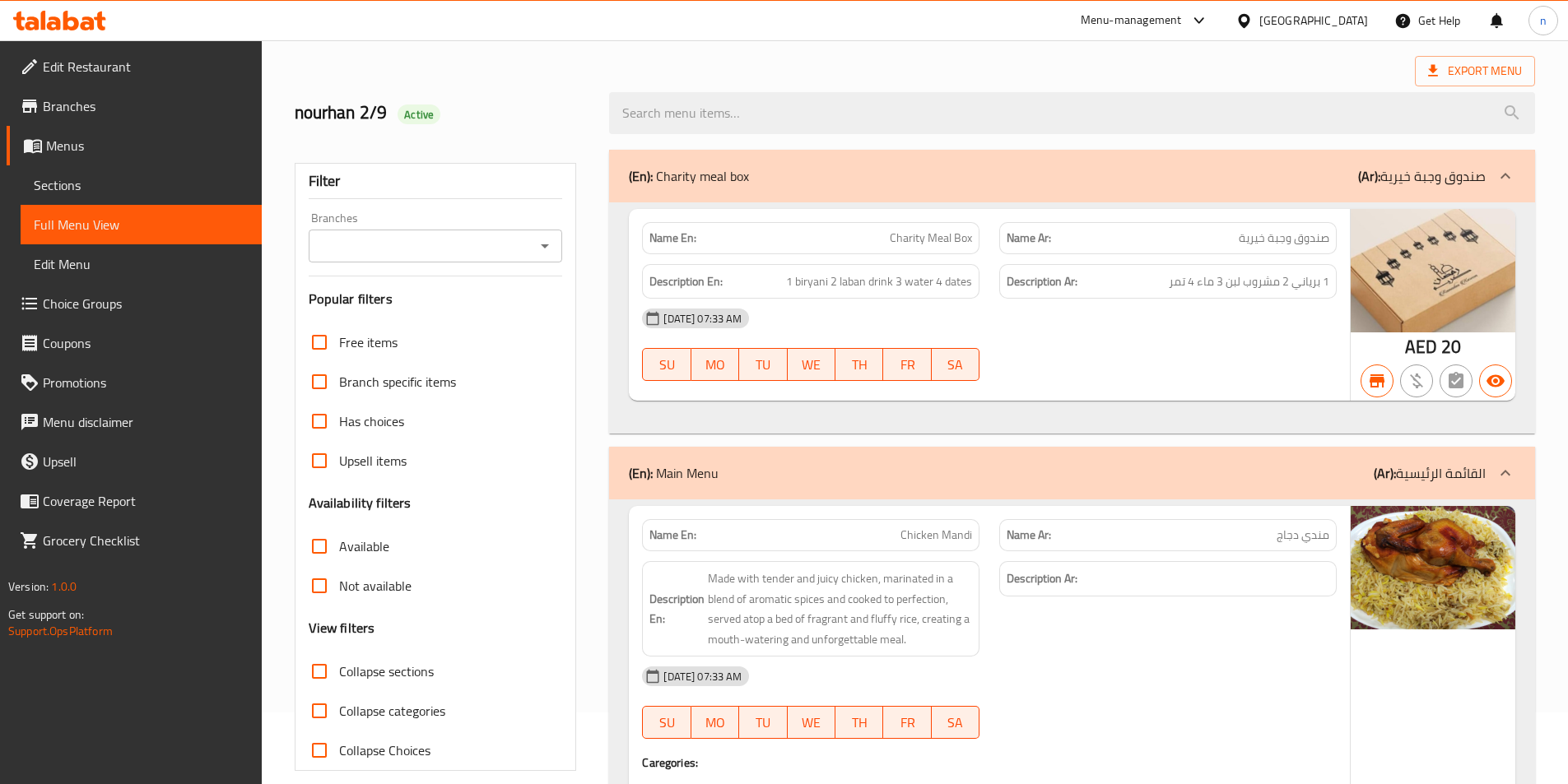
scroll to position [0, 0]
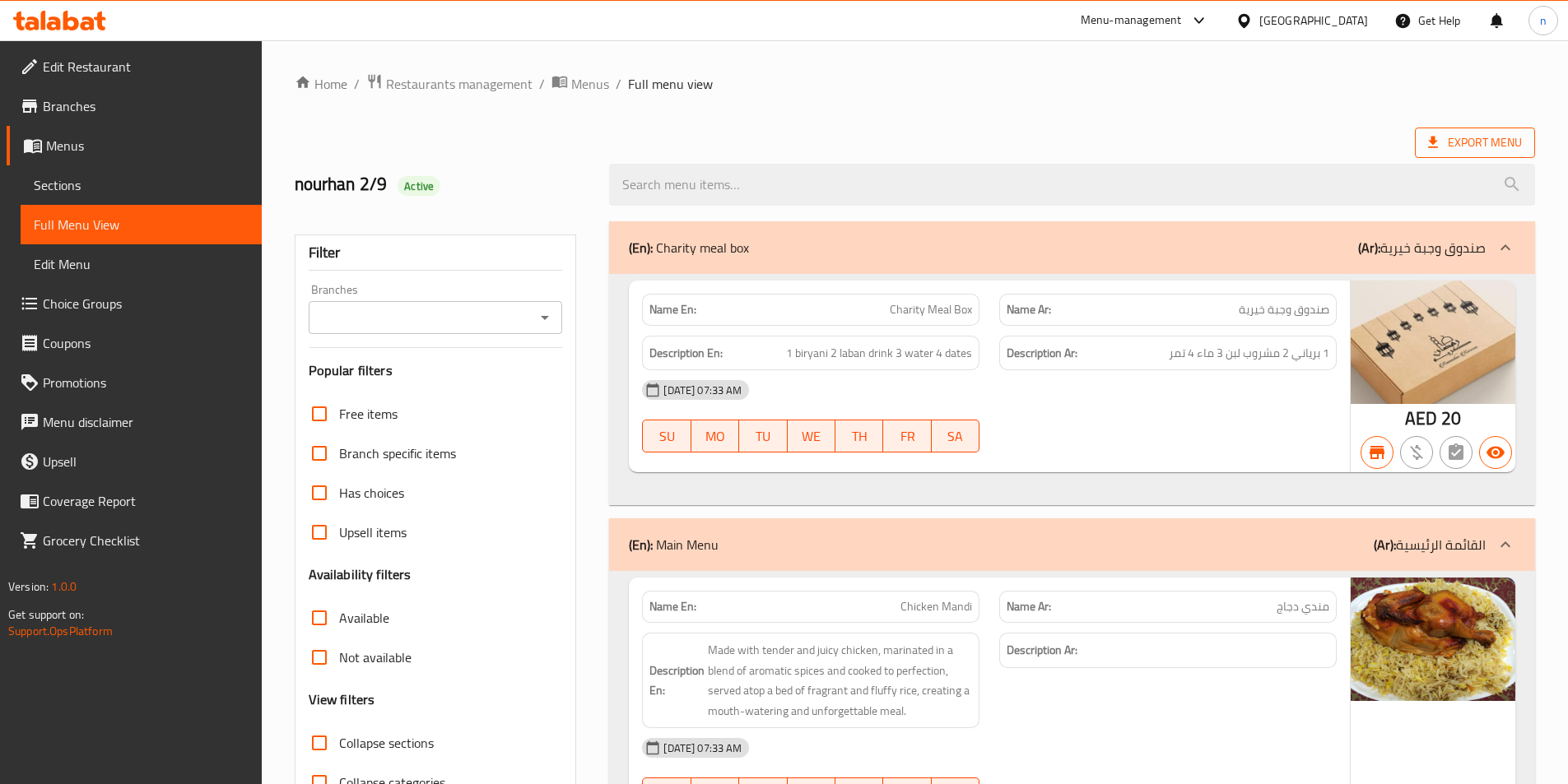
click at [1439, 134] on span "Export Menu" at bounding box center [1475, 143] width 93 height 21
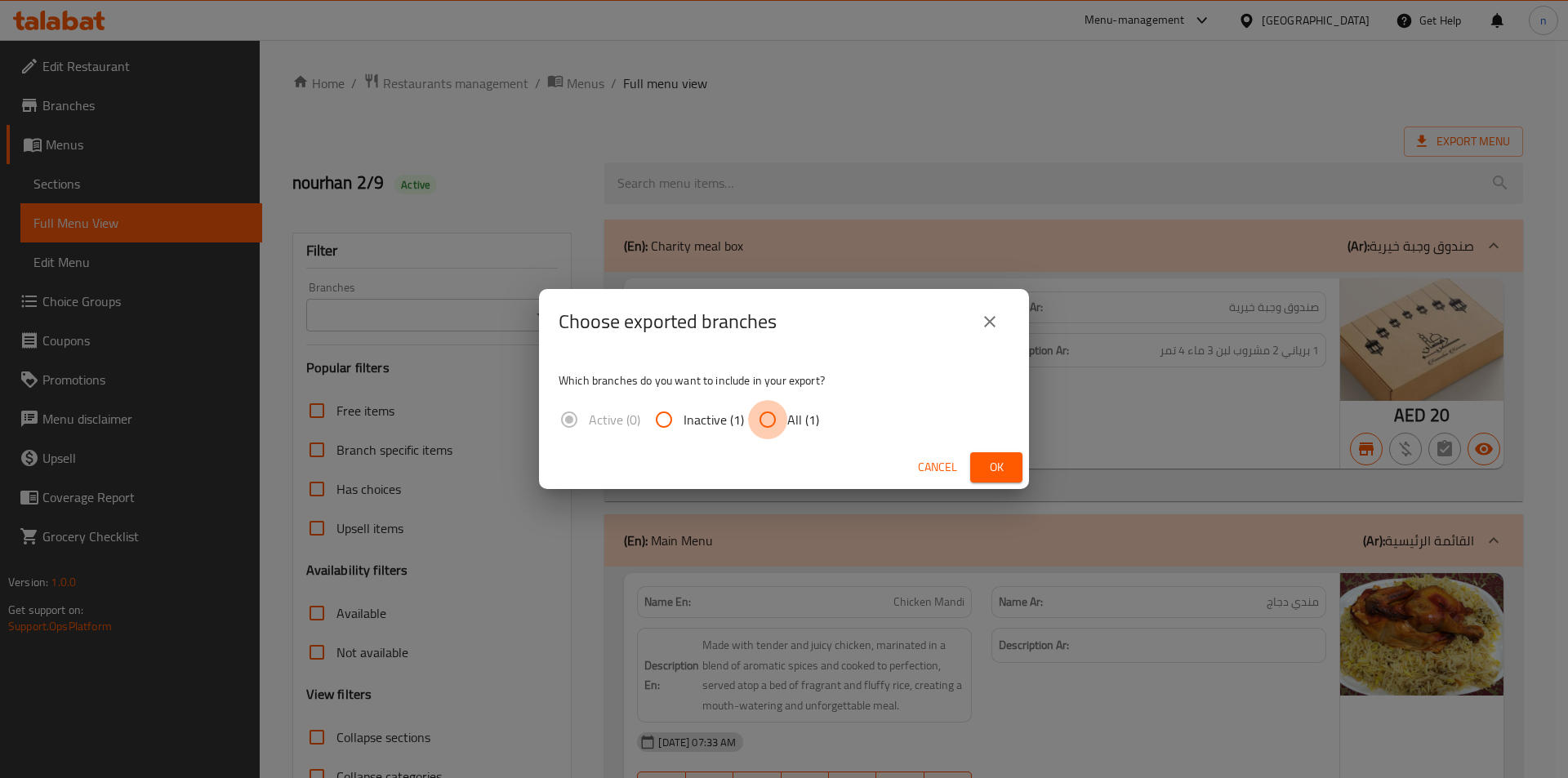
click at [768, 410] on input "All (1)" at bounding box center [767, 419] width 39 height 39
radio input "true"
click at [986, 462] on span "Ok" at bounding box center [997, 468] width 26 height 21
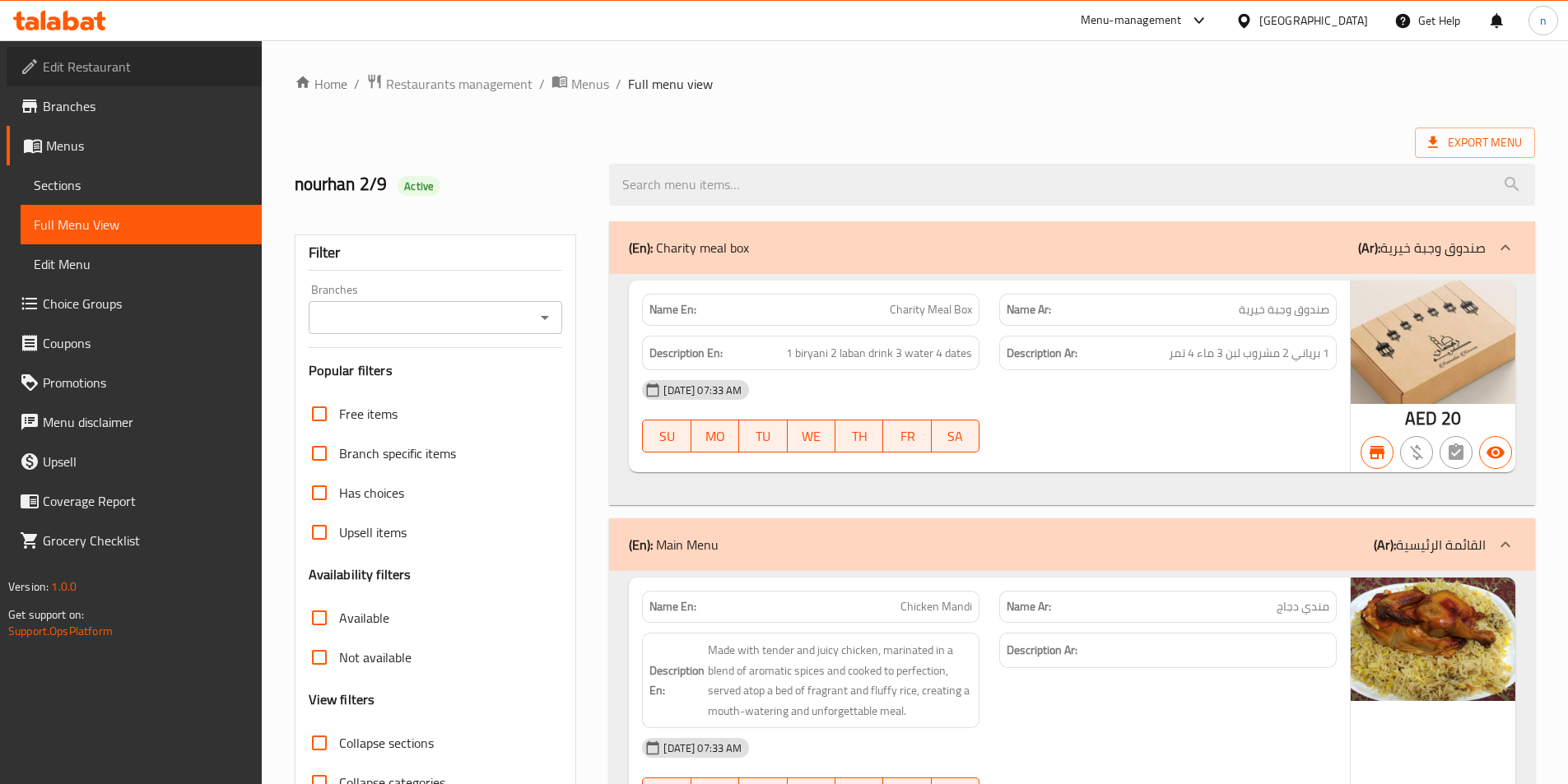
click at [134, 71] on span "Edit Restaurant" at bounding box center [146, 66] width 206 height 20
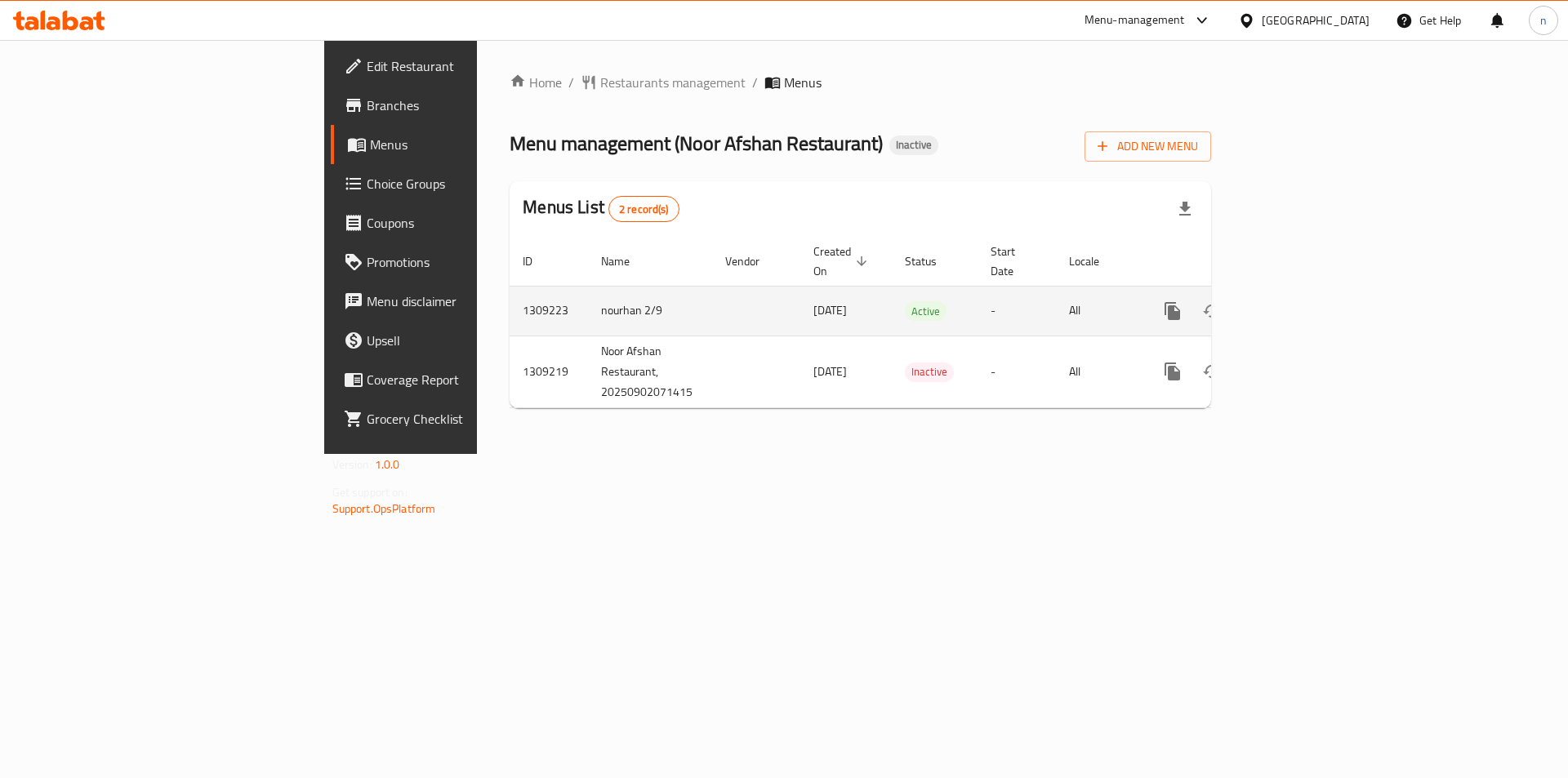
click at [1298, 304] on icon "enhanced table" at bounding box center [1290, 311] width 15 height 15
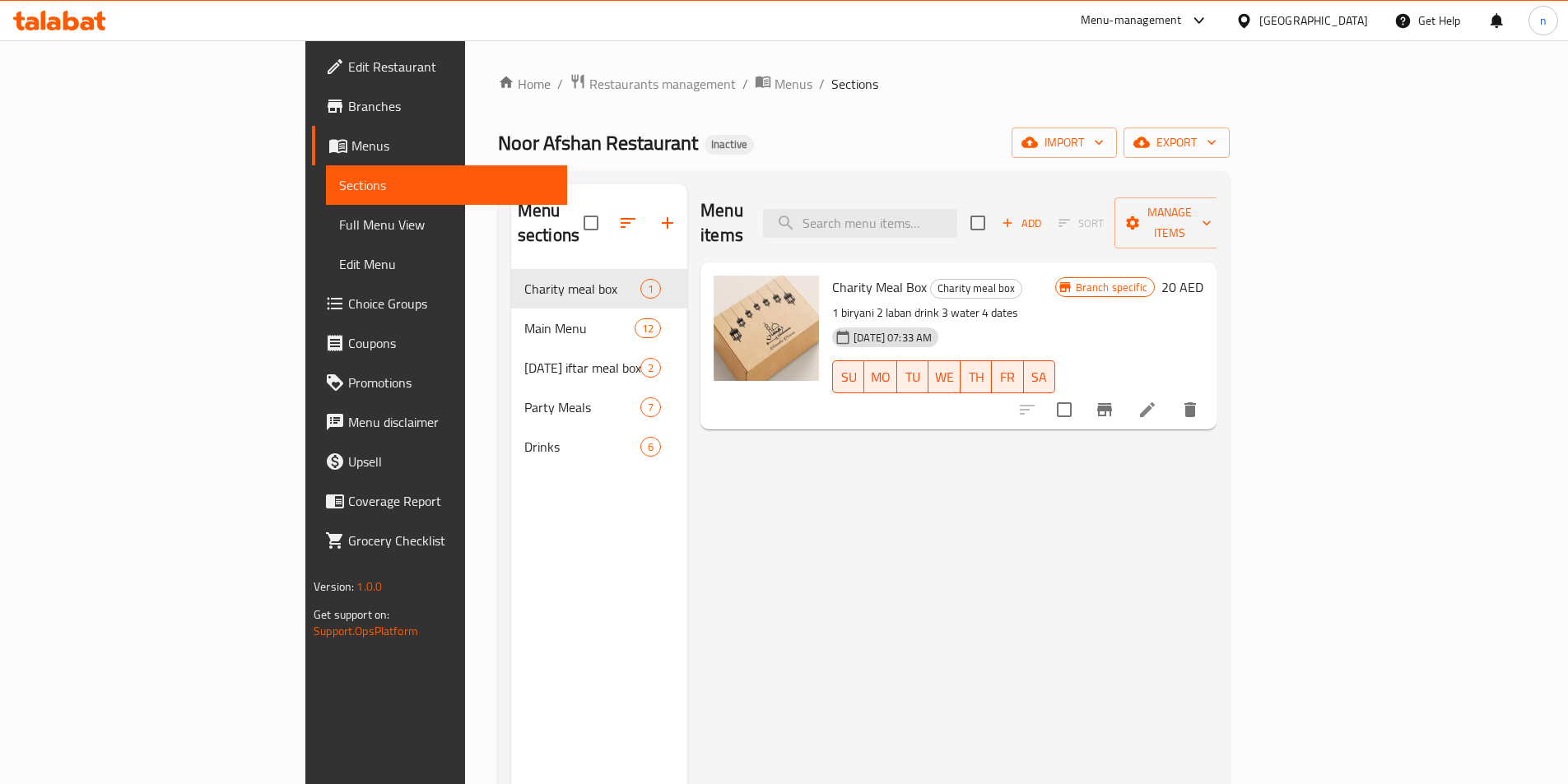
click at [73, 12] on icon at bounding box center [59, 20] width 93 height 20
